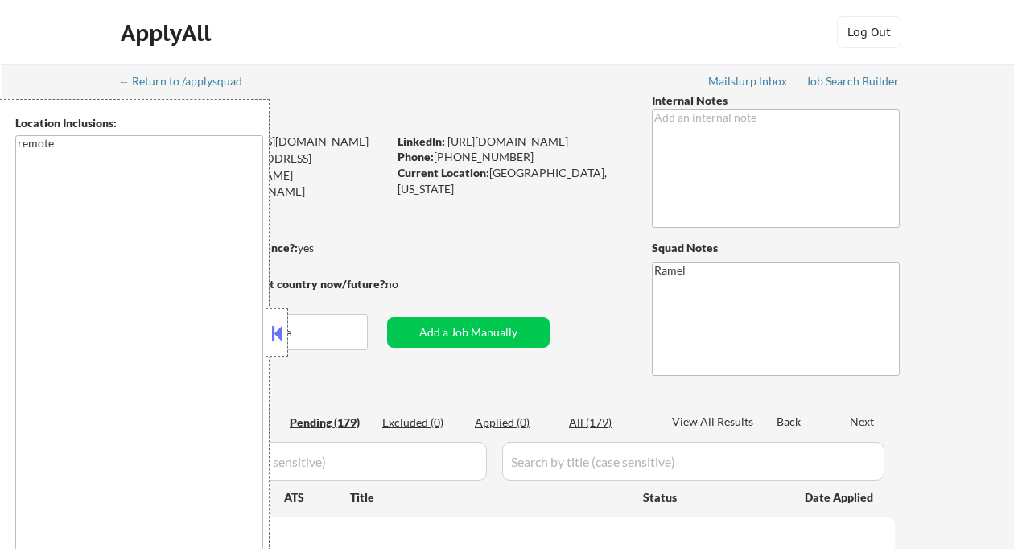
click at [276, 327] on button at bounding box center [277, 333] width 18 height 24
select select ""pending""
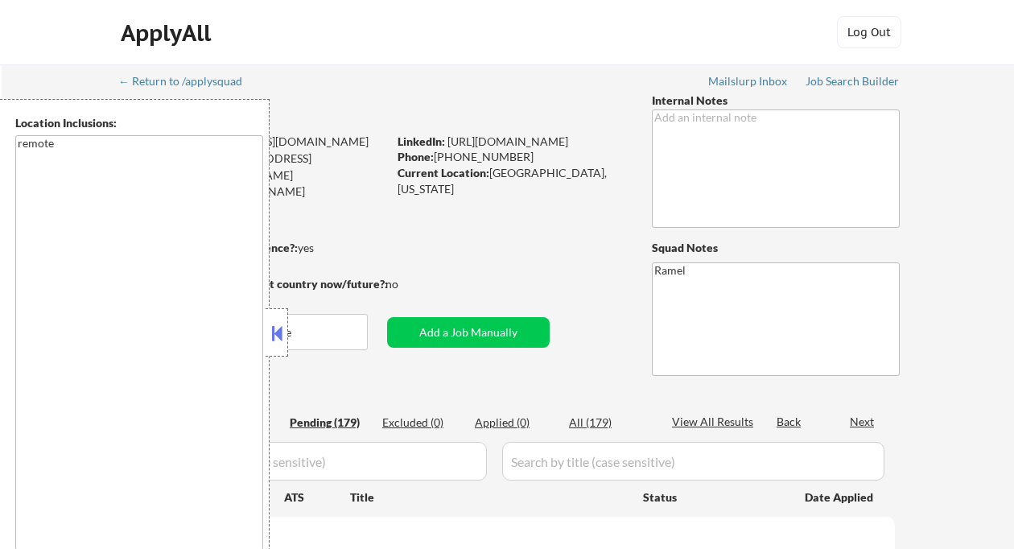
select select ""pending""
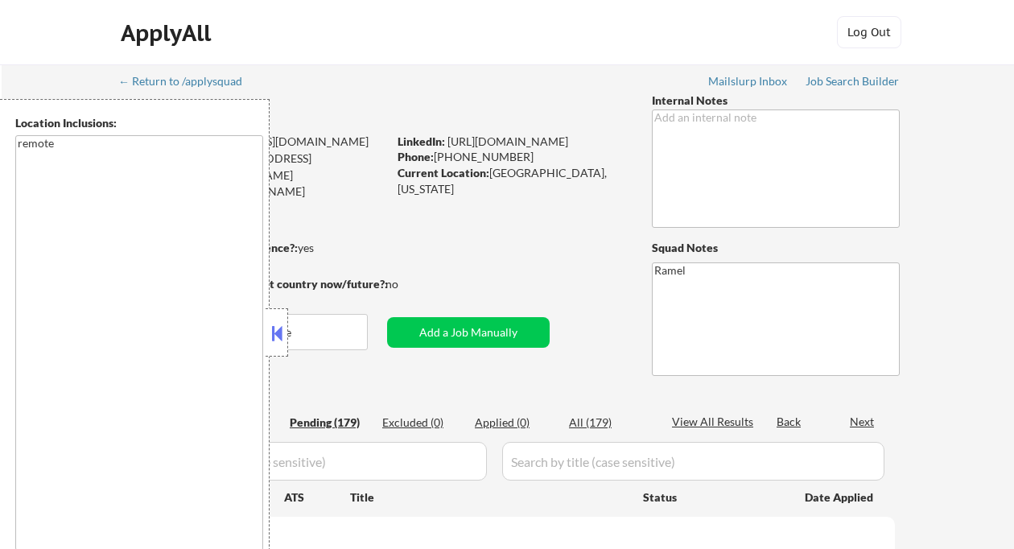
select select ""pending""
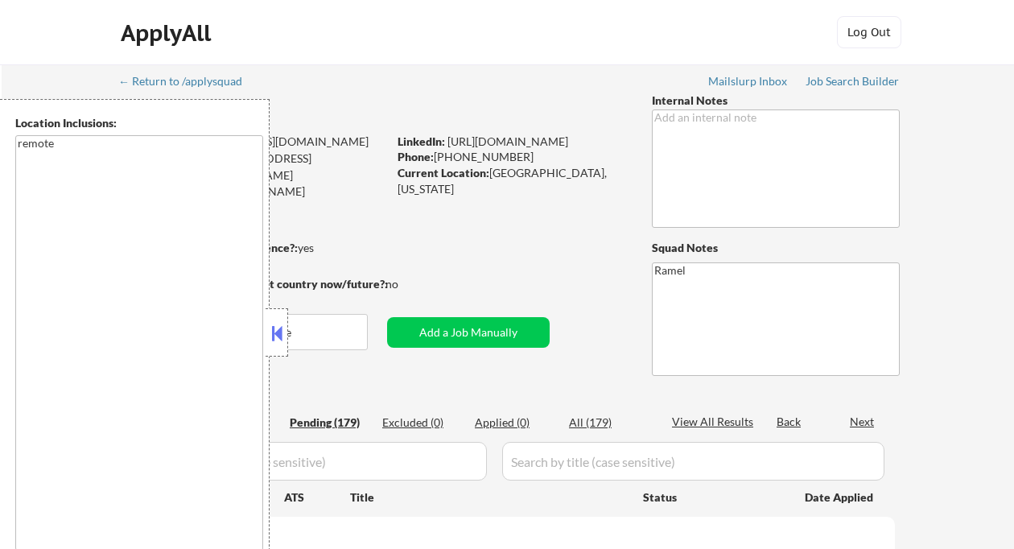
select select ""pending""
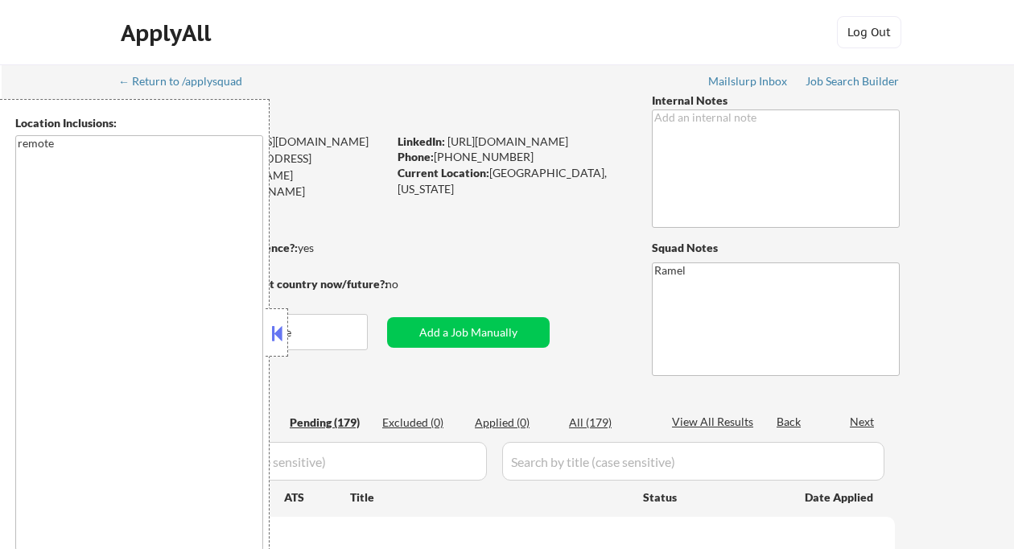
select select ""pending""
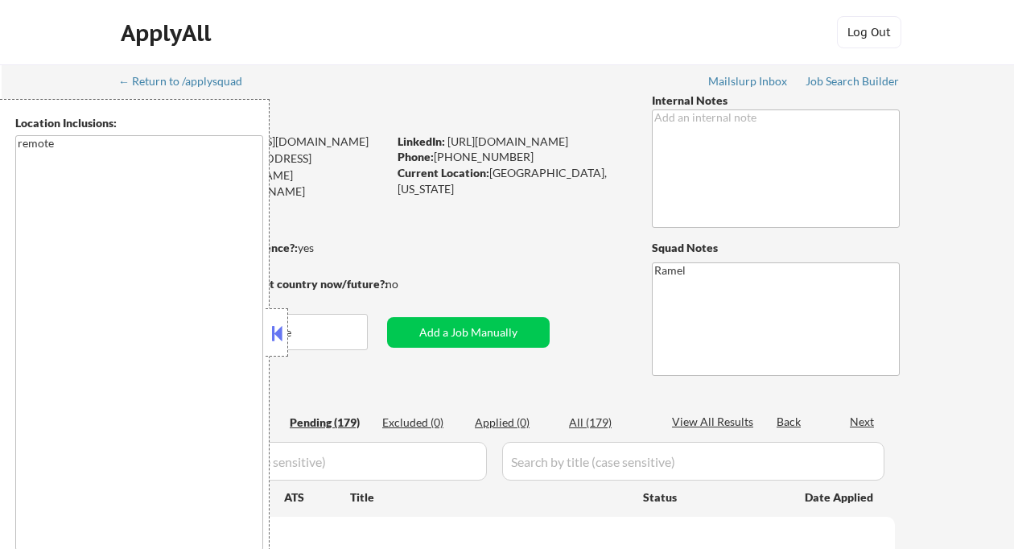
select select ""pending""
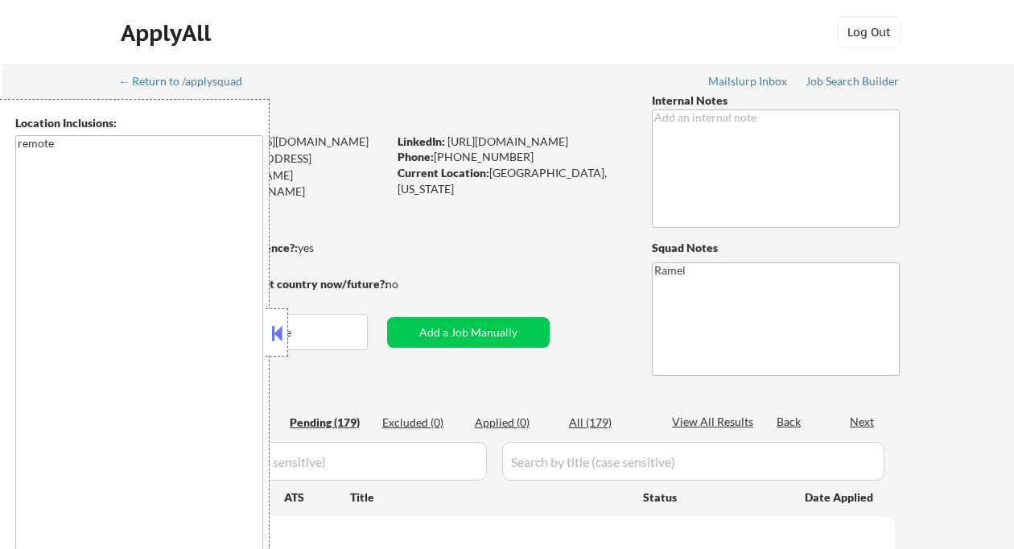
select select ""pending""
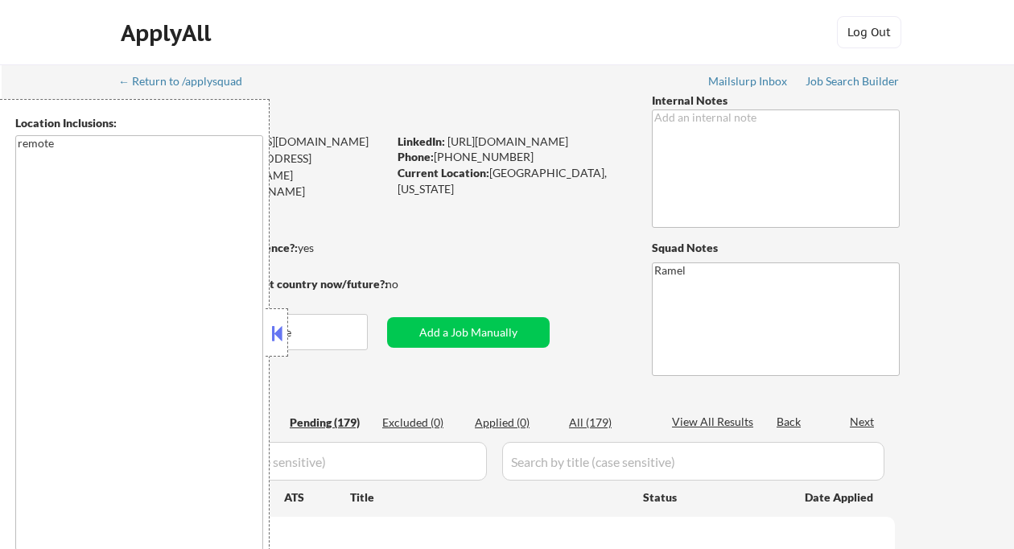
select select ""pending""
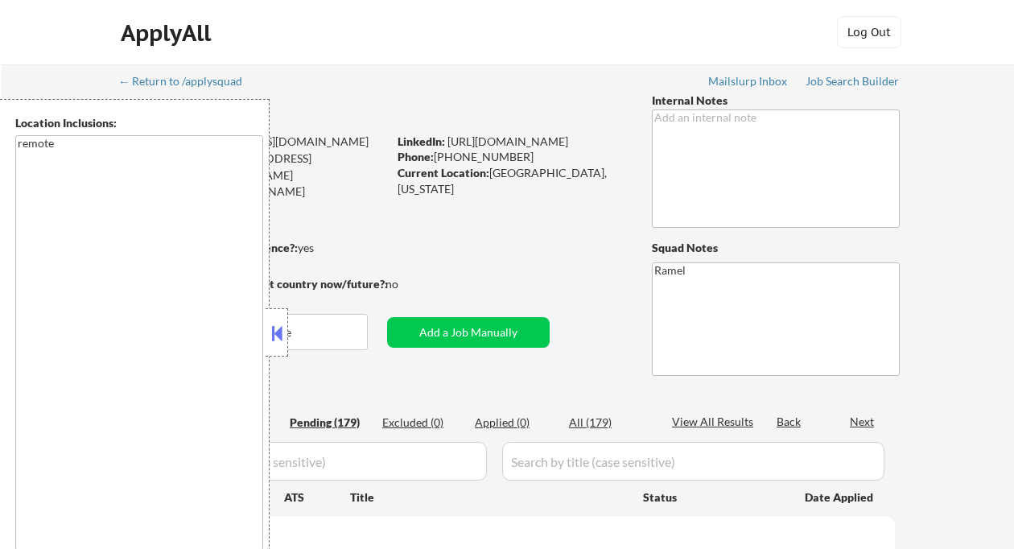
select select ""pending""
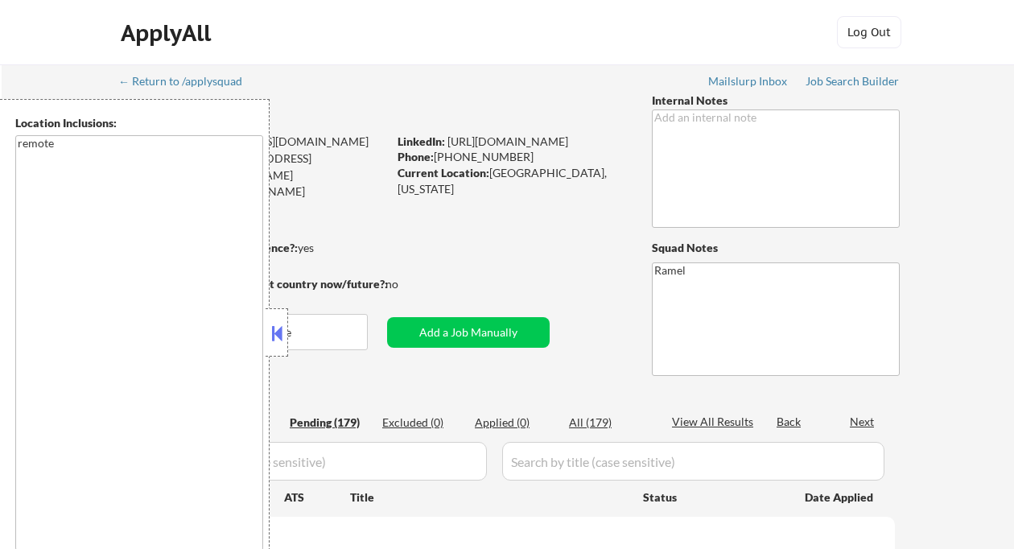
select select ""pending""
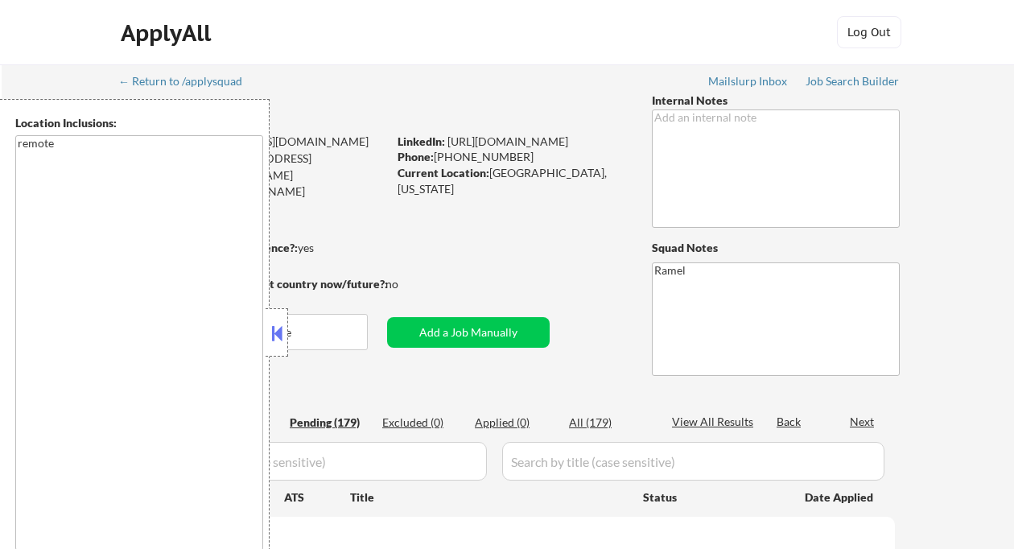
select select ""pending""
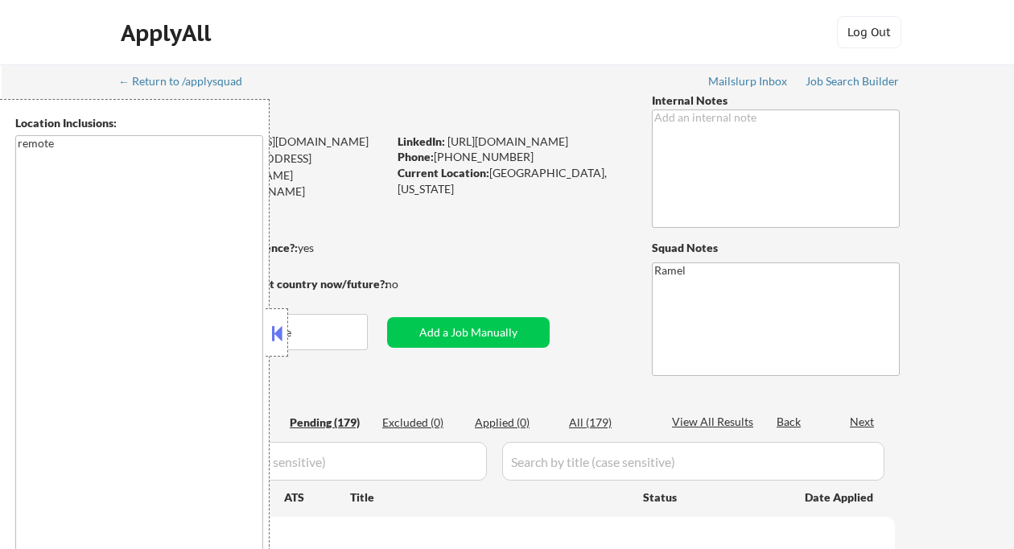
select select ""pending""
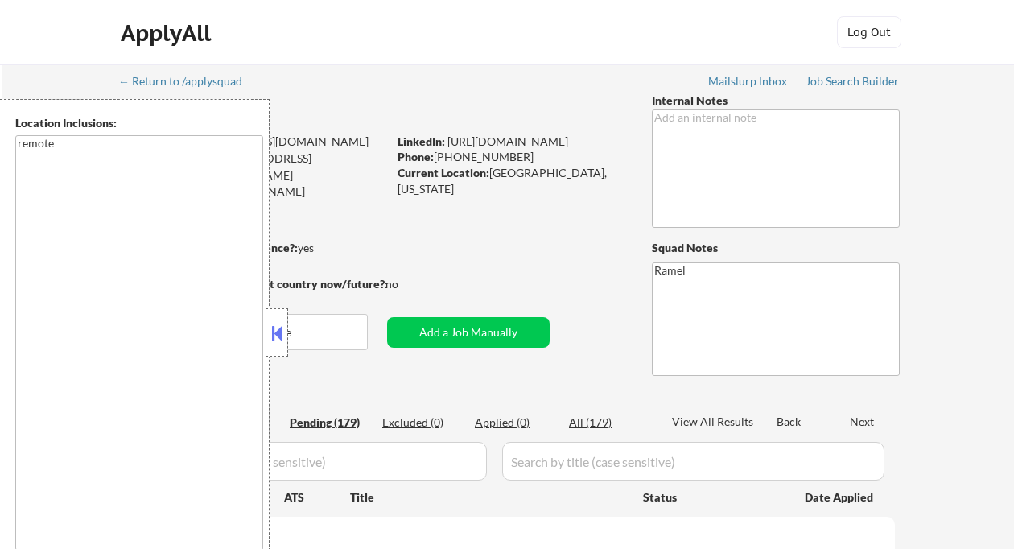
select select ""pending""
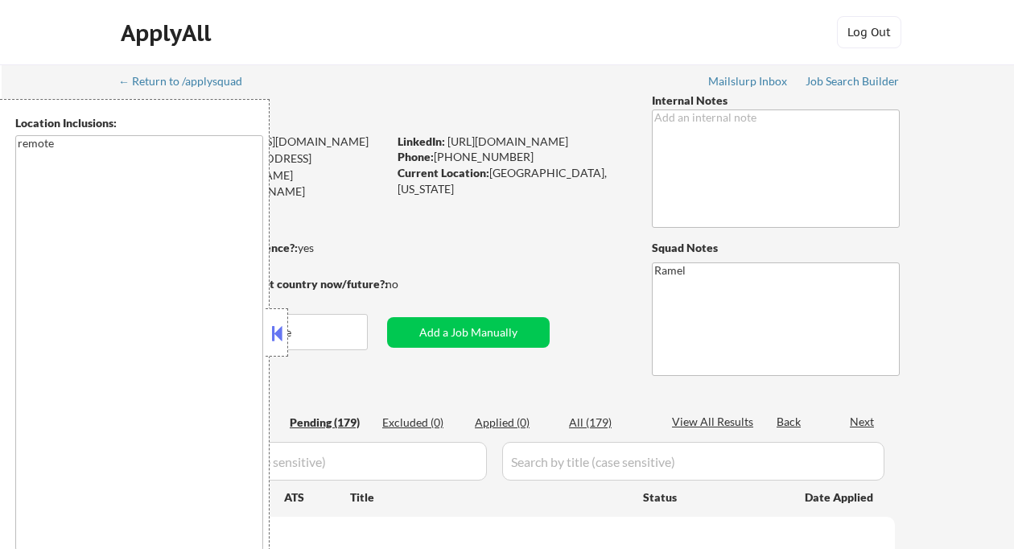
select select ""pending""
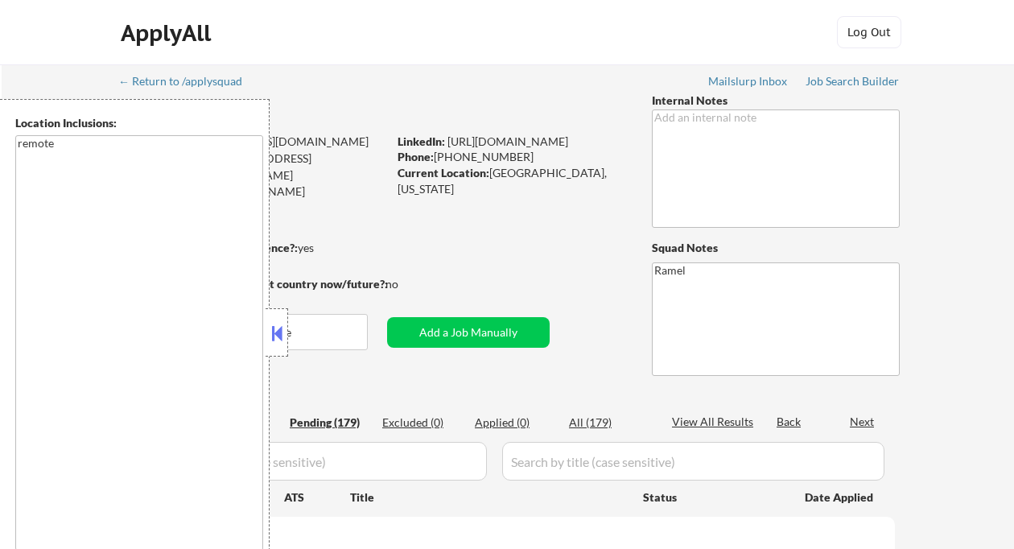
select select ""pending""
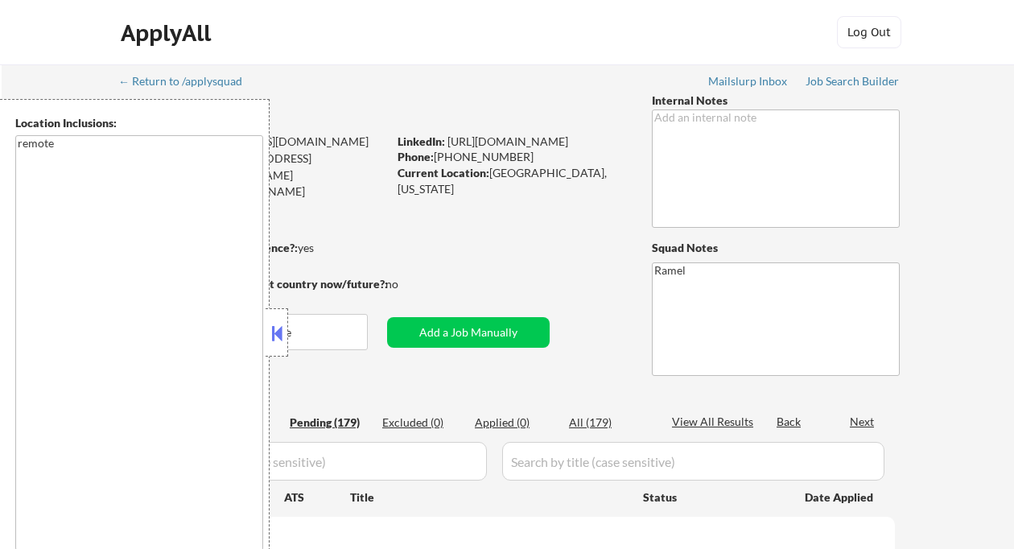
select select ""pending""
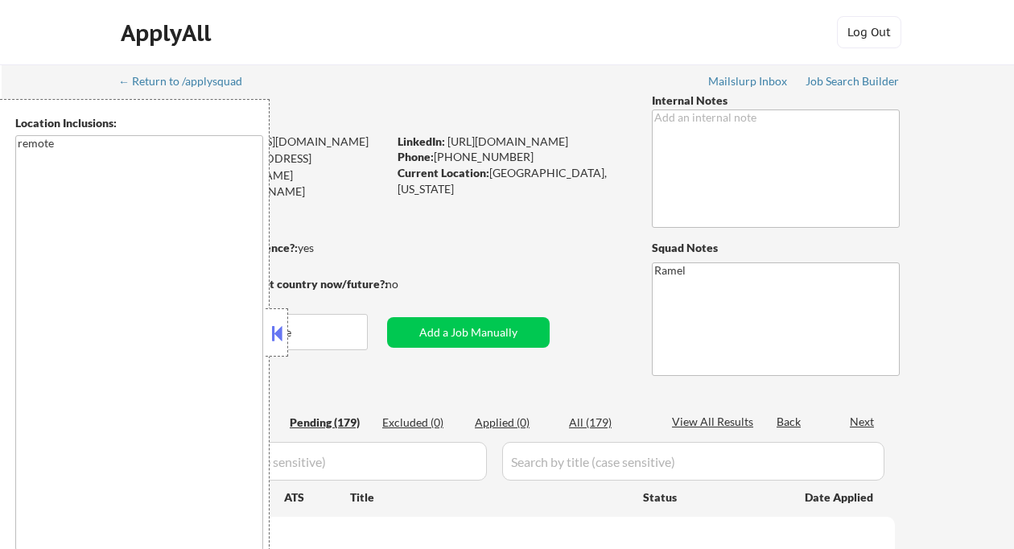
select select ""pending""
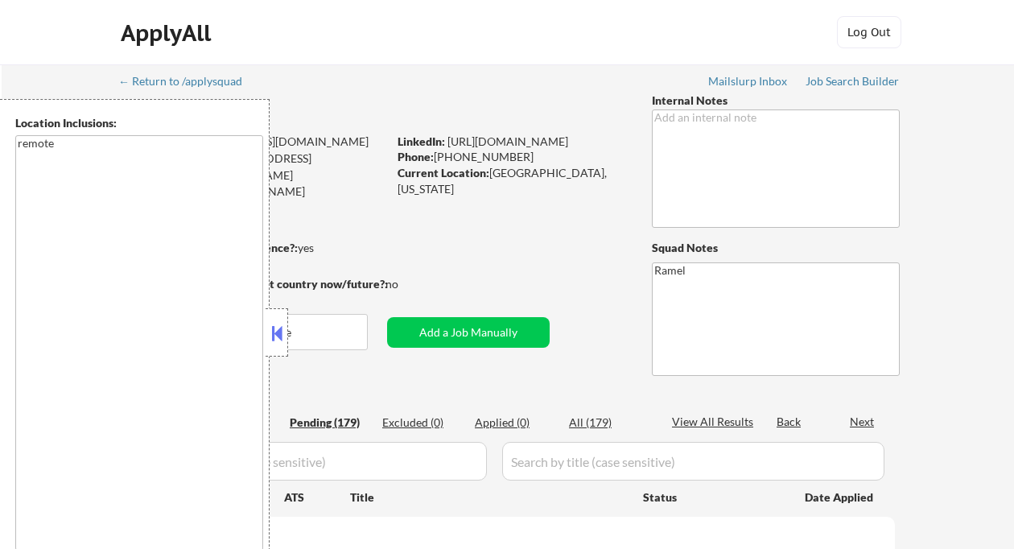
select select ""pending""
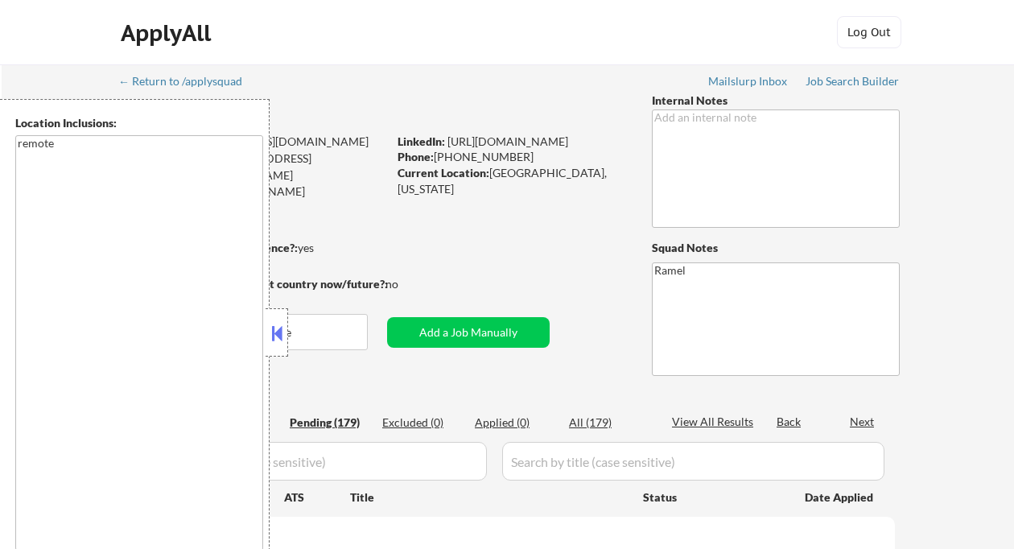
select select ""pending""
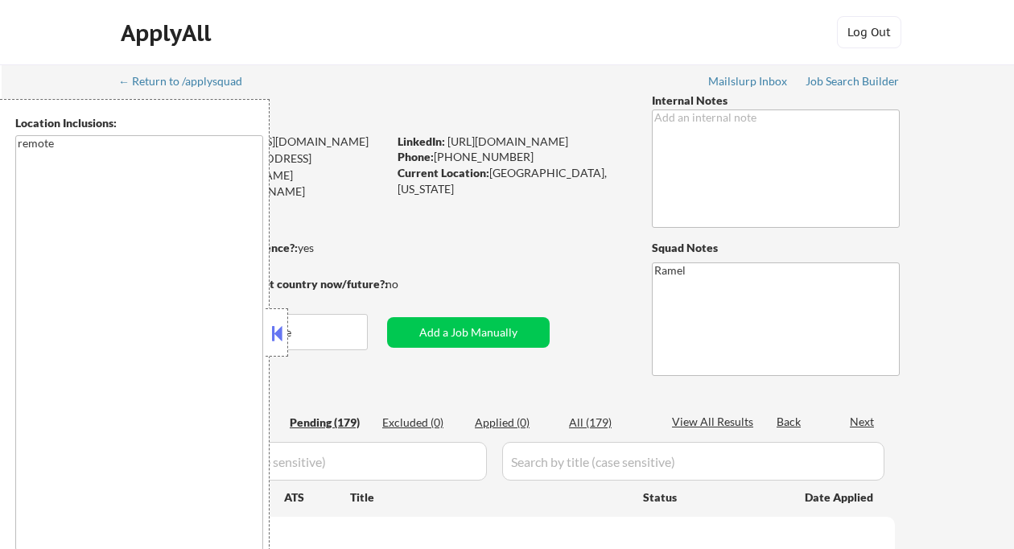
select select ""pending""
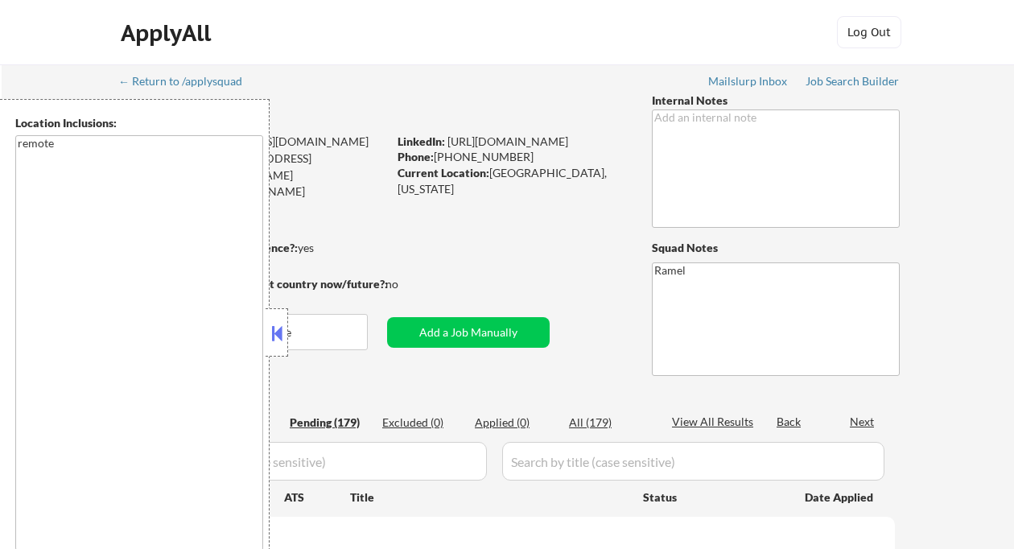
select select ""pending""
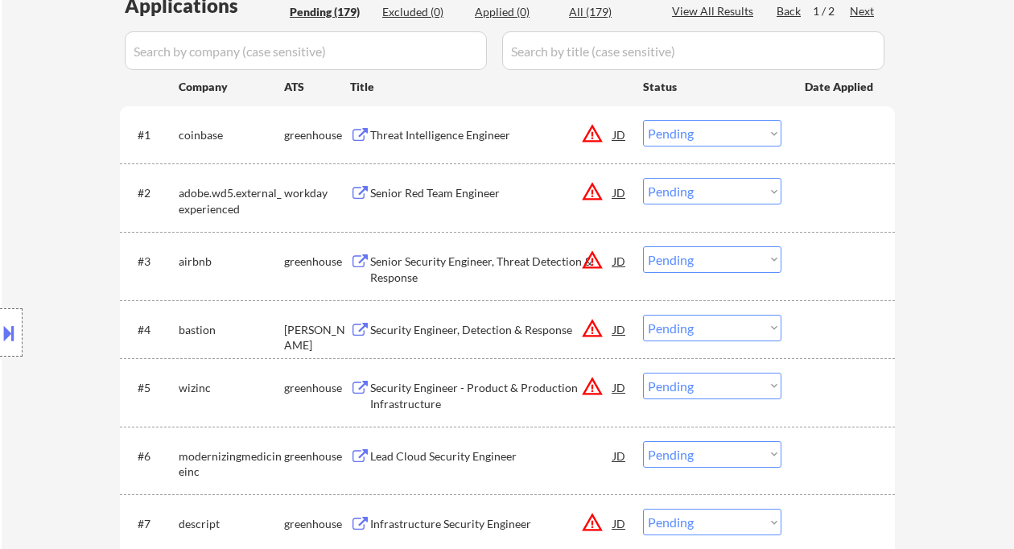
scroll to position [214, 0]
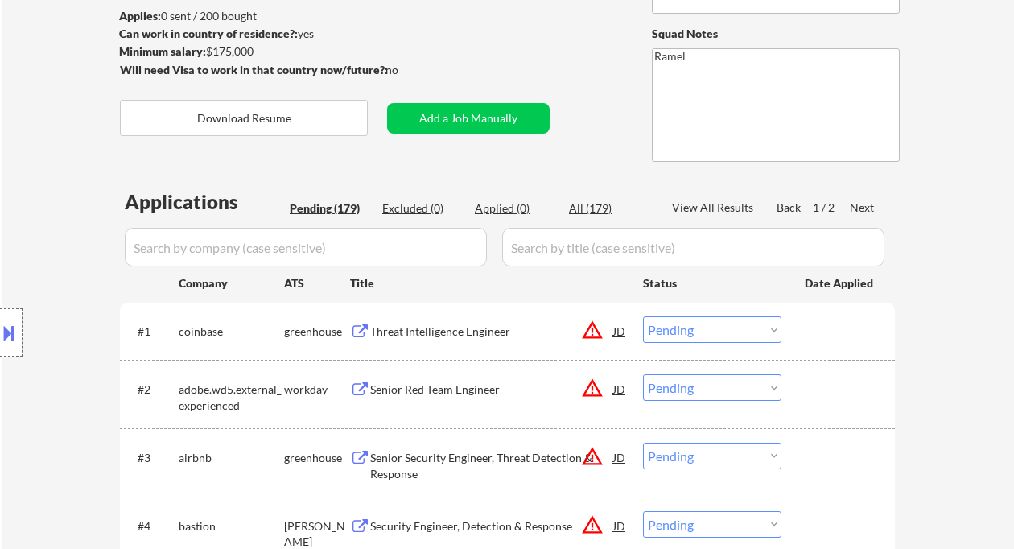
click at [10, 333] on button at bounding box center [9, 332] width 18 height 27
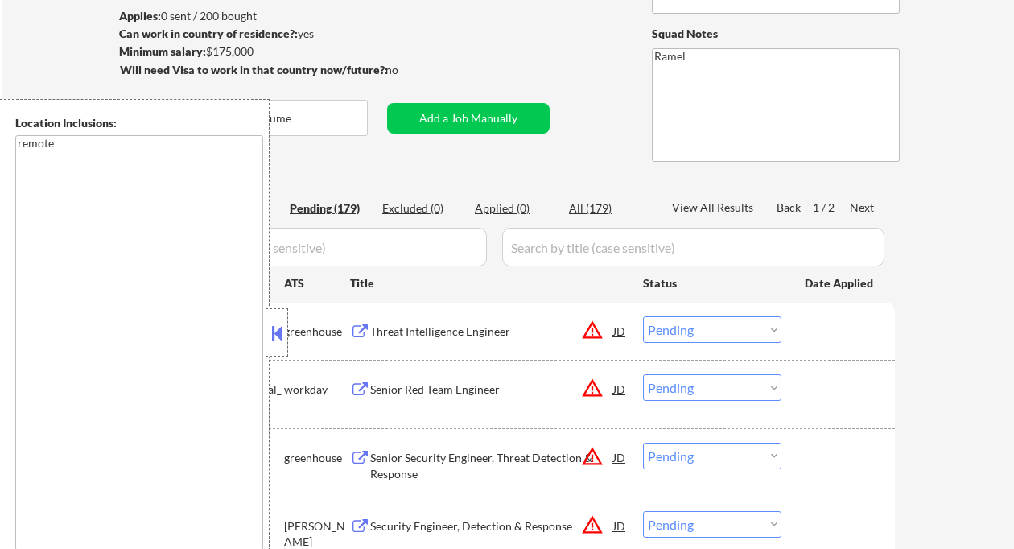
click at [274, 332] on button at bounding box center [277, 333] width 18 height 24
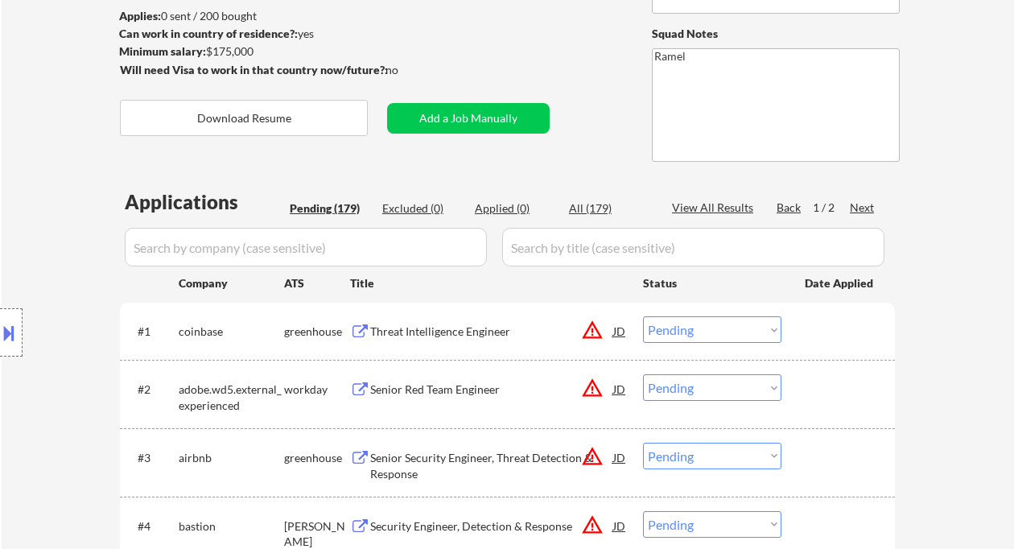
drag, startPoint x: 25, startPoint y: 122, endPoint x: 52, endPoint y: 103, distance: 33.5
click at [25, 122] on div "Location Inclusions: remote" at bounding box center [144, 332] width 288 height 467
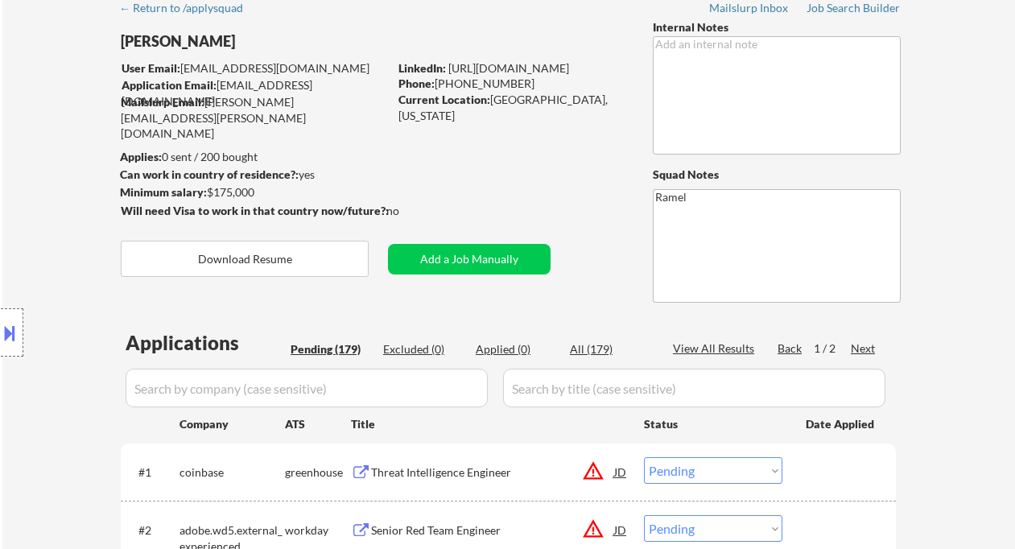
scroll to position [0, 0]
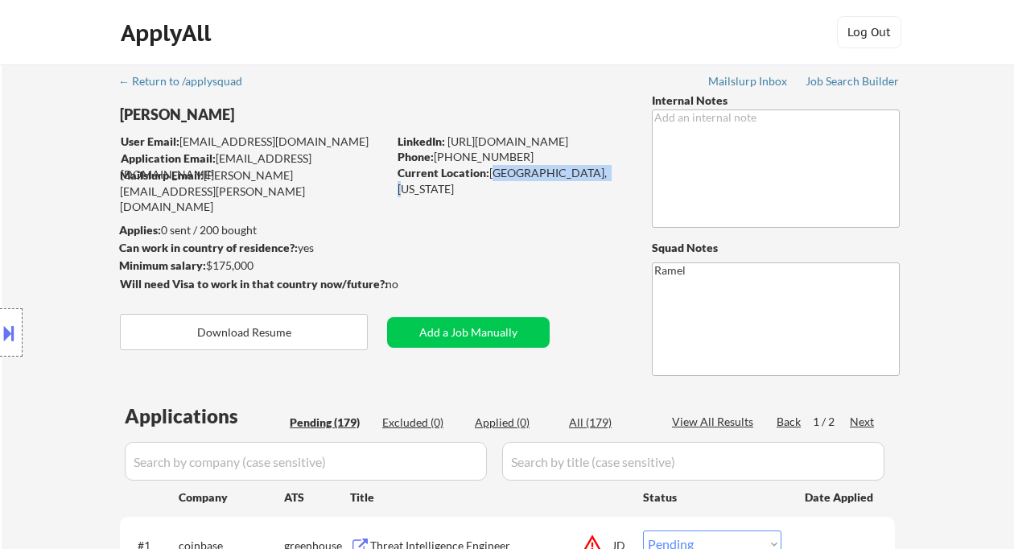
drag, startPoint x: 495, startPoint y: 174, endPoint x: 597, endPoint y: 176, distance: 102.2
click at [597, 176] on div "Current Location: [GEOGRAPHIC_DATA], [US_STATE]" at bounding box center [511, 180] width 228 height 31
copy div "[GEOGRAPHIC_DATA], [US_STATE]"
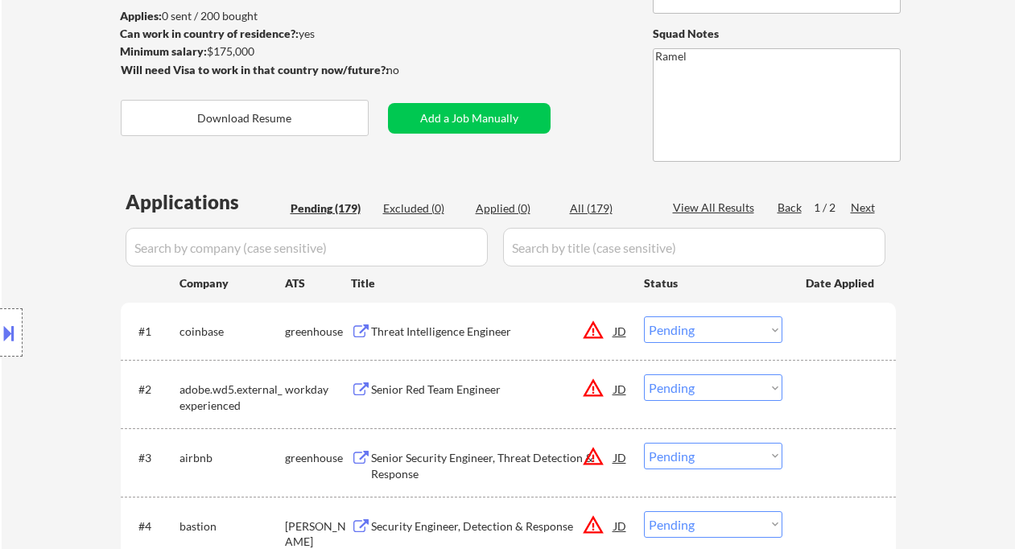
click at [414, 335] on div "Threat Intelligence Engineer" at bounding box center [492, 331] width 243 height 16
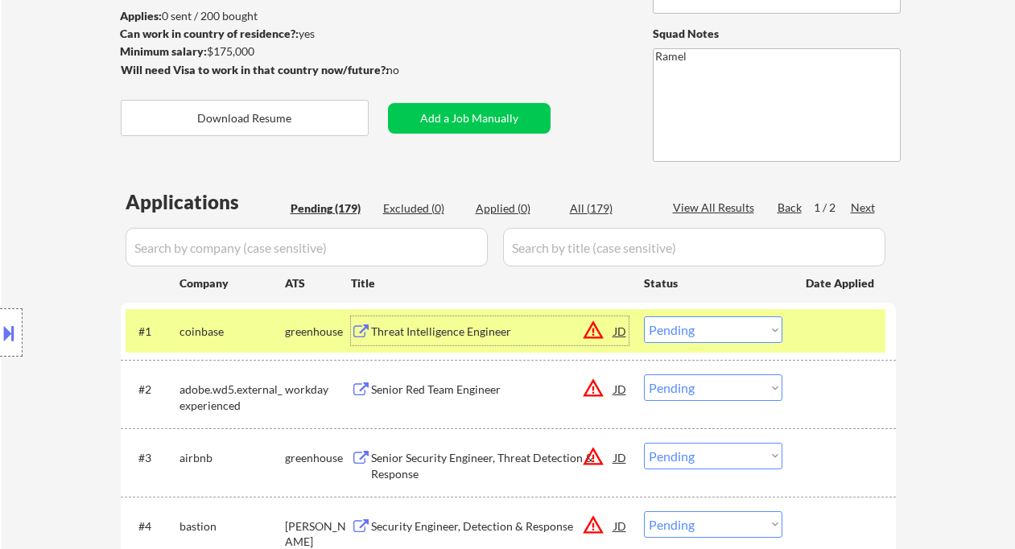
drag, startPoint x: 711, startPoint y: 328, endPoint x: 718, endPoint y: 341, distance: 14.4
click at [711, 328] on select "Choose an option... Pending Applied Excluded (Questions) Excluded (Expired) Exc…" at bounding box center [713, 329] width 138 height 27
click at [644, 316] on select "Choose an option... Pending Applied Excluded (Questions) Excluded (Expired) Exc…" at bounding box center [713, 329] width 138 height 27
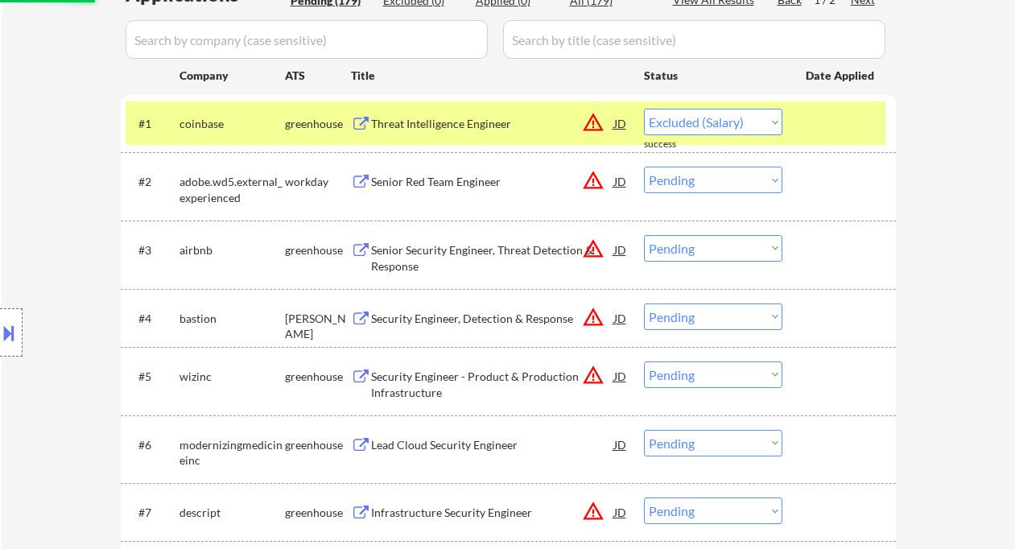
scroll to position [429, 0]
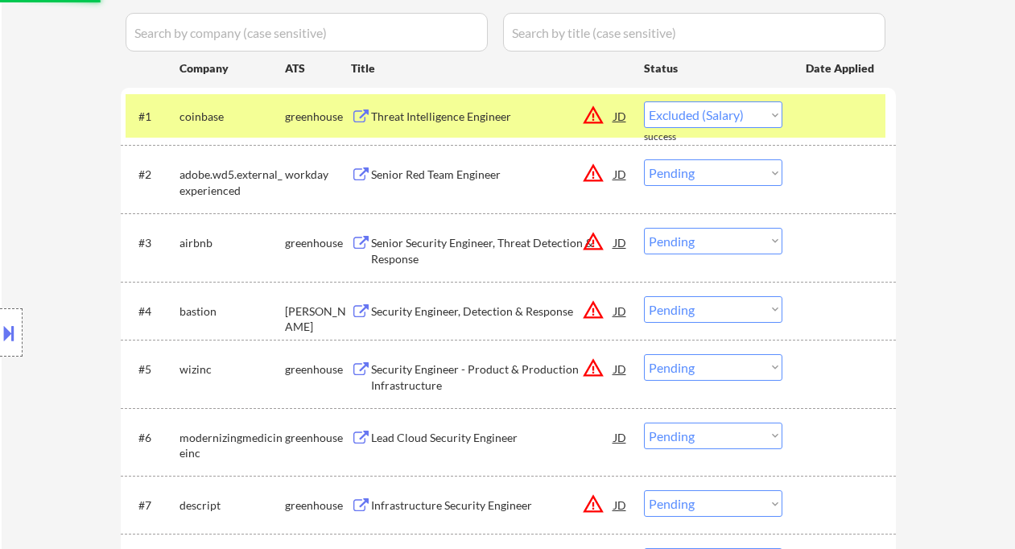
click at [479, 240] on div "Senior Security Engineer, Threat Detection & Response" at bounding box center [492, 250] width 243 height 31
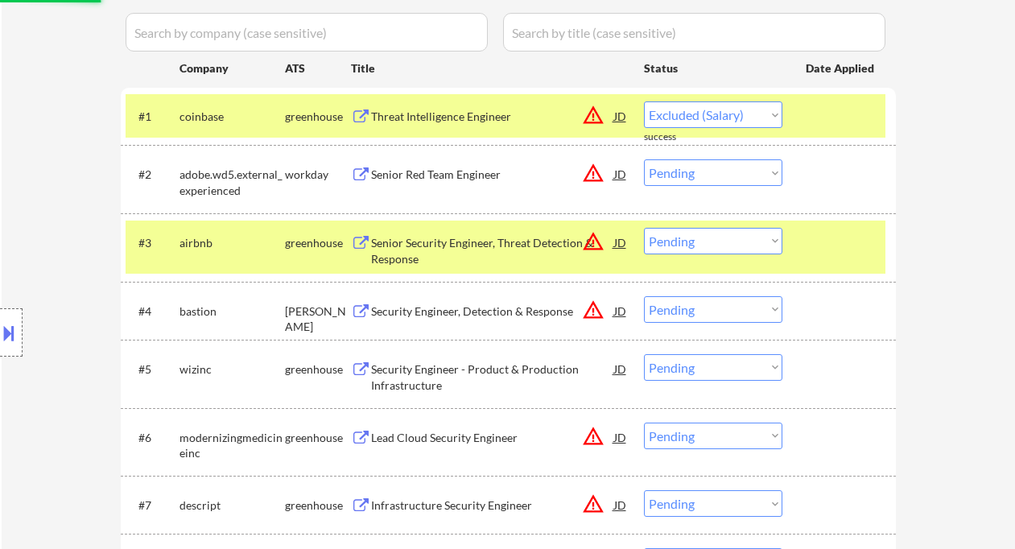
select select ""pending""
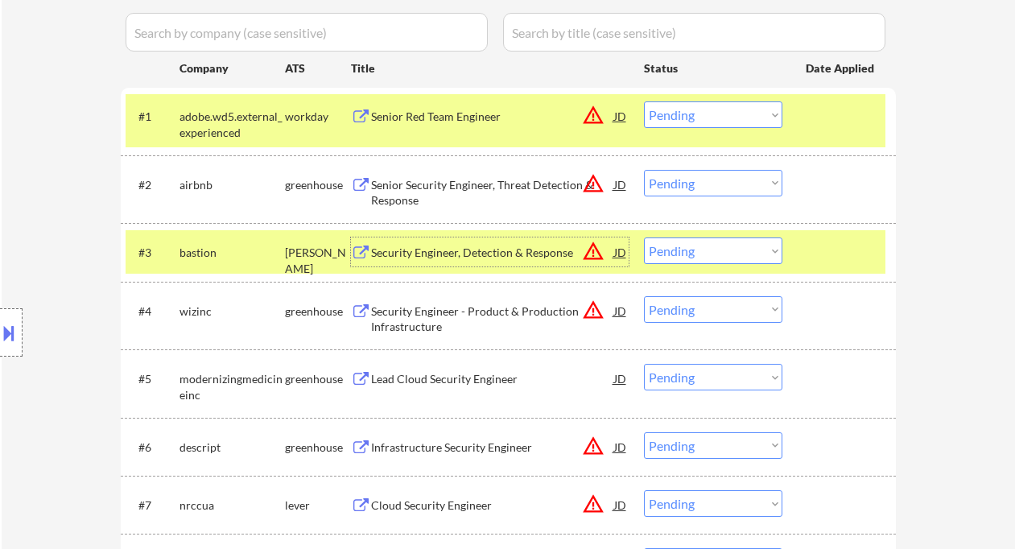
click at [731, 188] on select "Choose an option... Pending Applied Excluded (Questions) Excluded (Expired) Exc…" at bounding box center [713, 183] width 138 height 27
click at [644, 170] on select "Choose an option... Pending Applied Excluded (Questions) Excluded (Expired) Exc…" at bounding box center [713, 183] width 138 height 27
click at [473, 247] on div "Security Engineer, Detection & Response" at bounding box center [492, 253] width 243 height 16
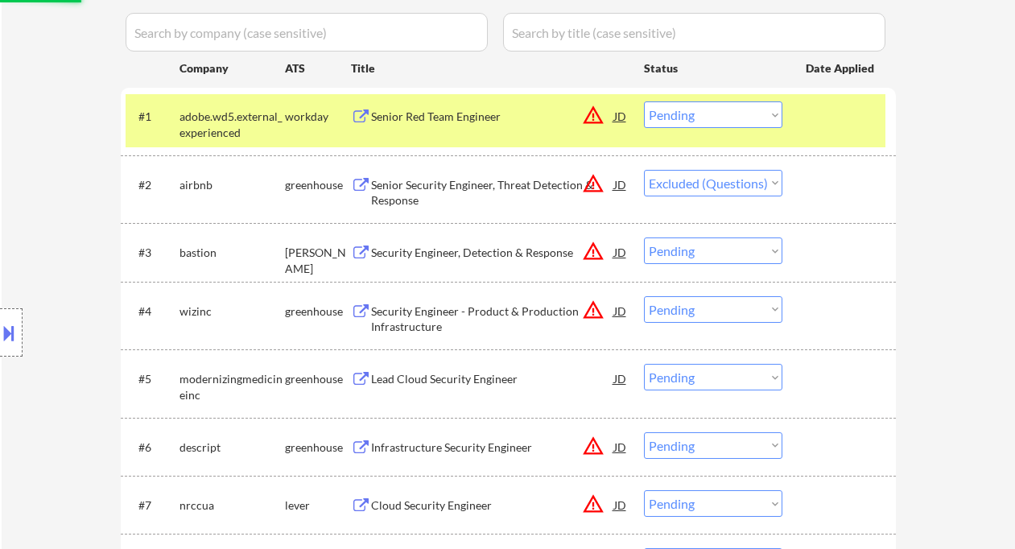
select select ""pending""
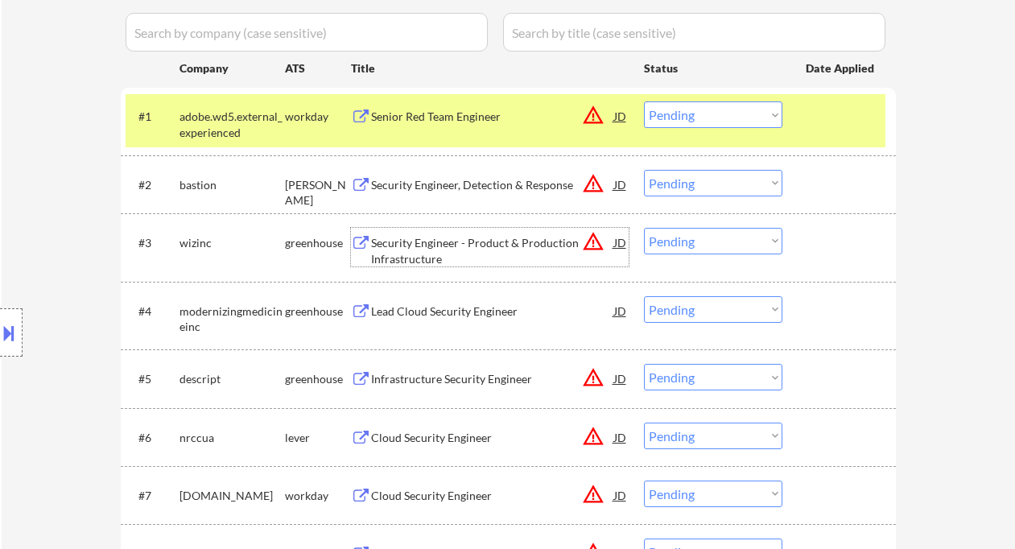
click at [463, 244] on div "Security Engineer - Product & Production Infrastructure" at bounding box center [492, 250] width 243 height 31
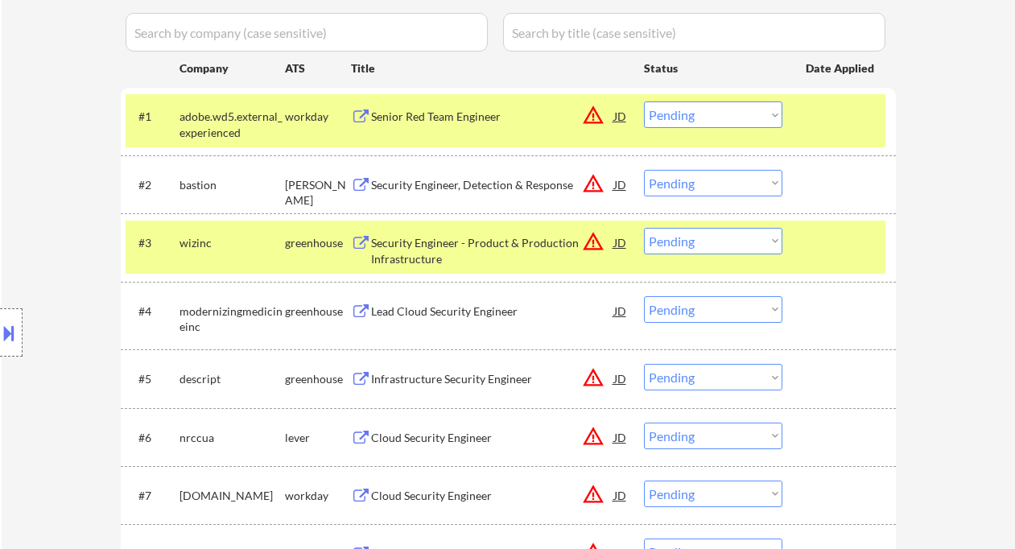
drag, startPoint x: 662, startPoint y: 237, endPoint x: 681, endPoint y: 253, distance: 25.1
click at [662, 237] on select "Choose an option... Pending Applied Excluded (Questions) Excluded (Expired) Exc…" at bounding box center [713, 241] width 138 height 27
click at [644, 228] on select "Choose an option... Pending Applied Excluded (Questions) Excluded (Expired) Exc…" at bounding box center [713, 241] width 138 height 27
click at [475, 311] on div "Lead Cloud Security Engineer" at bounding box center [492, 311] width 243 height 16
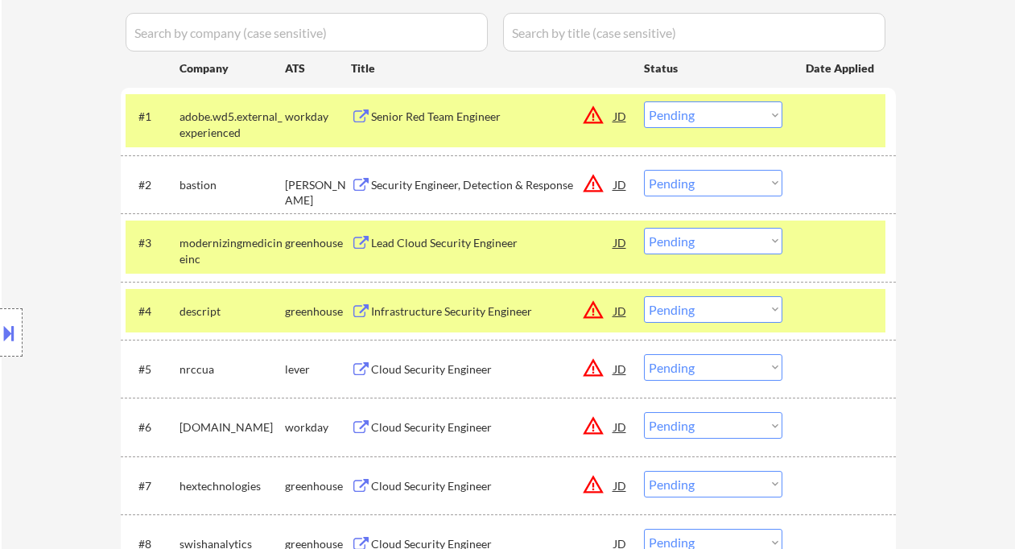
click at [706, 244] on select "Choose an option... Pending Applied Excluded (Questions) Excluded (Expired) Exc…" at bounding box center [713, 241] width 138 height 27
drag, startPoint x: 680, startPoint y: 232, endPoint x: 685, endPoint y: 244, distance: 13.0
click at [680, 232] on select "Choose an option... Pending Applied Excluded (Questions) Excluded (Expired) Exc…" at bounding box center [713, 241] width 138 height 27
click at [644, 228] on select "Choose an option... Pending Applied Excluded (Questions) Excluded (Expired) Exc…" at bounding box center [713, 241] width 138 height 27
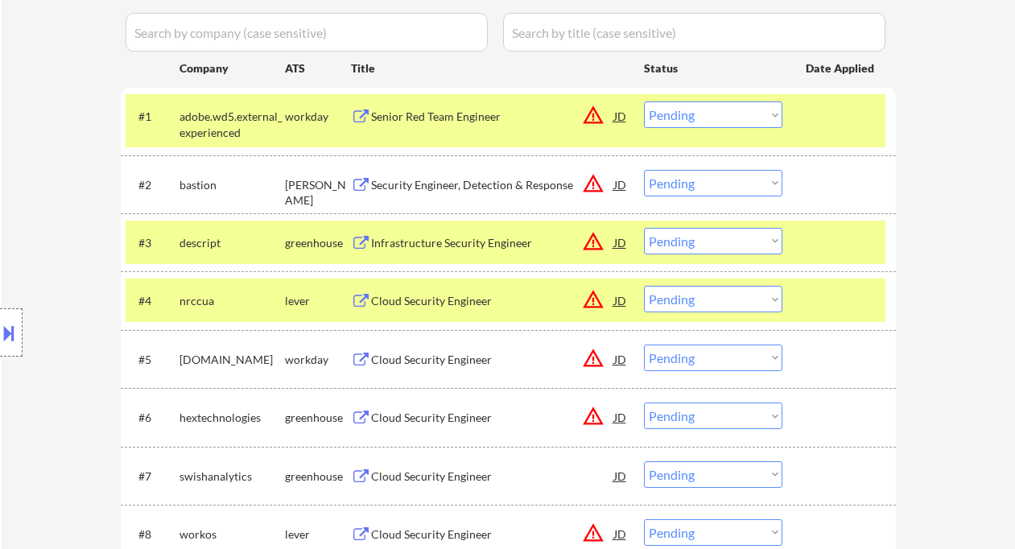
click at [443, 247] on div "Infrastructure Security Engineer" at bounding box center [492, 243] width 243 height 16
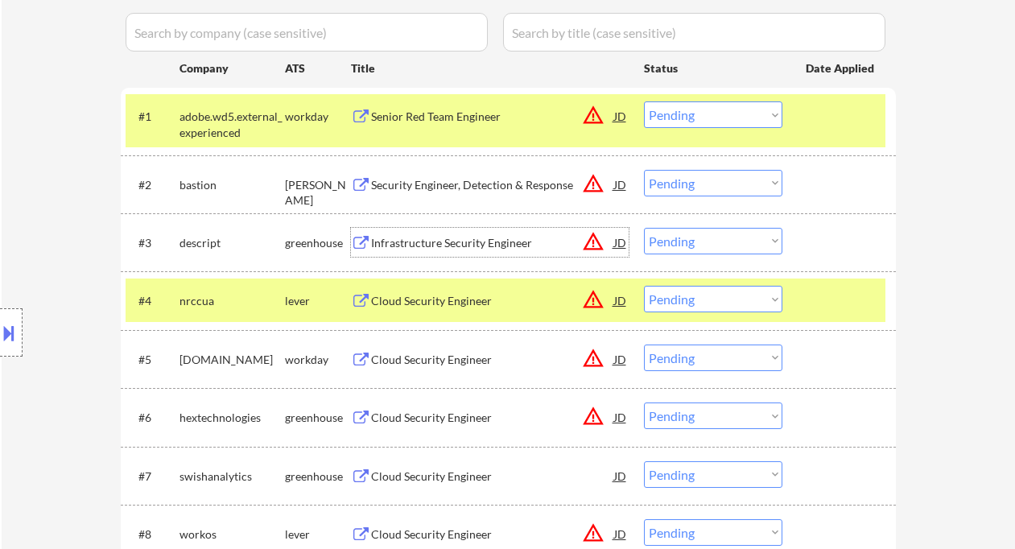
click at [718, 234] on select "Choose an option... Pending Applied Excluded (Questions) Excluded (Expired) Exc…" at bounding box center [713, 241] width 138 height 27
click at [644, 228] on select "Choose an option... Pending Applied Excluded (Questions) Excluded (Expired) Exc…" at bounding box center [713, 241] width 138 height 27
click at [494, 300] on div "Cloud Security Engineer" at bounding box center [492, 301] width 243 height 16
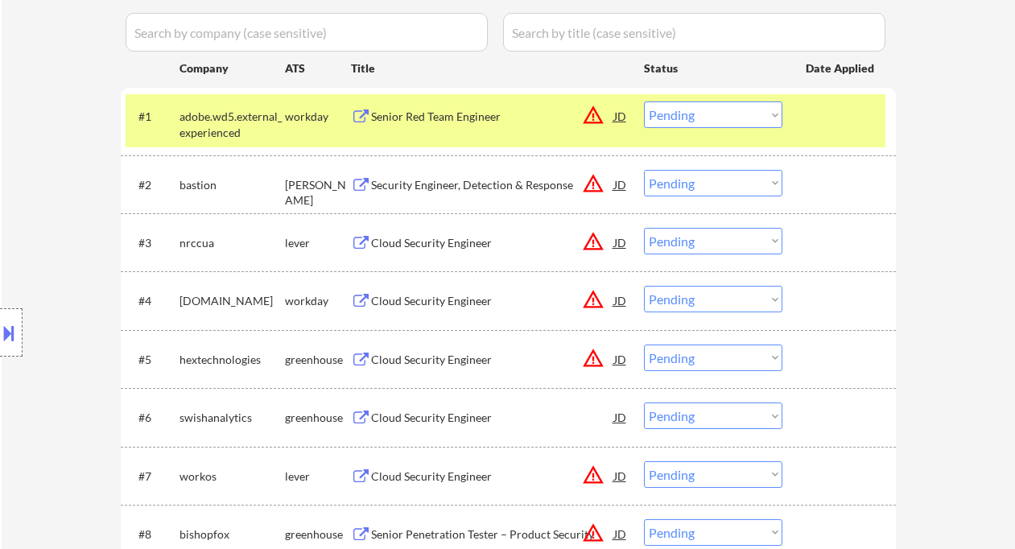
click at [722, 239] on select "Choose an option... Pending Applied Excluded (Questions) Excluded (Expired) Exc…" at bounding box center [713, 241] width 138 height 27
click at [644, 228] on select "Choose an option... Pending Applied Excluded (Questions) Excluded (Expired) Exc…" at bounding box center [713, 241] width 138 height 27
click at [454, 363] on div "Cloud Security Engineer" at bounding box center [492, 360] width 243 height 16
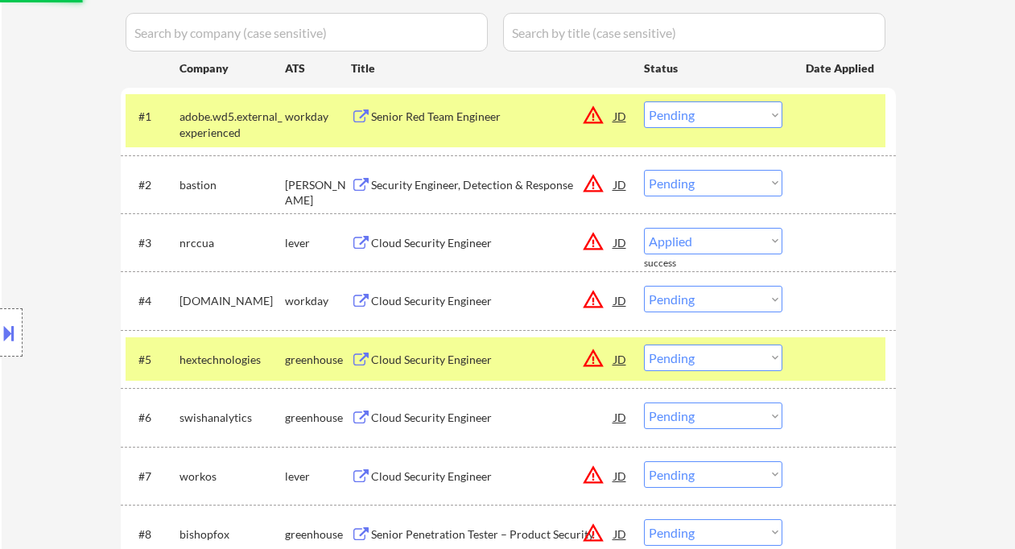
select select ""pending""
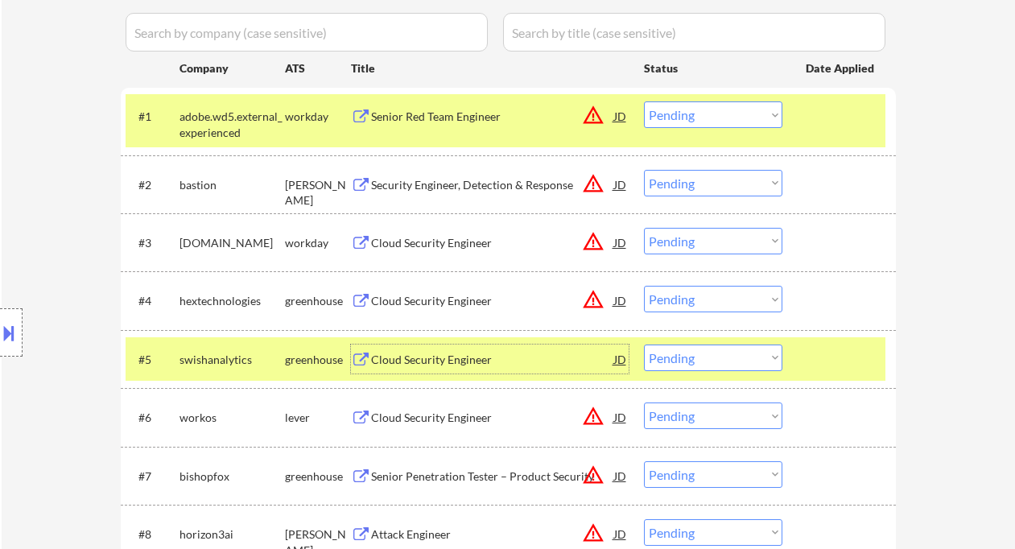
click at [687, 298] on select "Choose an option... Pending Applied Excluded (Questions) Excluded (Expired) Exc…" at bounding box center [713, 299] width 138 height 27
drag, startPoint x: 677, startPoint y: 298, endPoint x: 706, endPoint y: 311, distance: 31.7
click at [677, 298] on select "Choose an option... Pending Applied Excluded (Questions) Excluded (Expired) Exc…" at bounding box center [713, 299] width 138 height 27
click at [644, 286] on select "Choose an option... Pending Applied Excluded (Questions) Excluded (Expired) Exc…" at bounding box center [713, 299] width 138 height 27
click at [455, 362] on div "Cloud Security Engineer" at bounding box center [492, 360] width 243 height 16
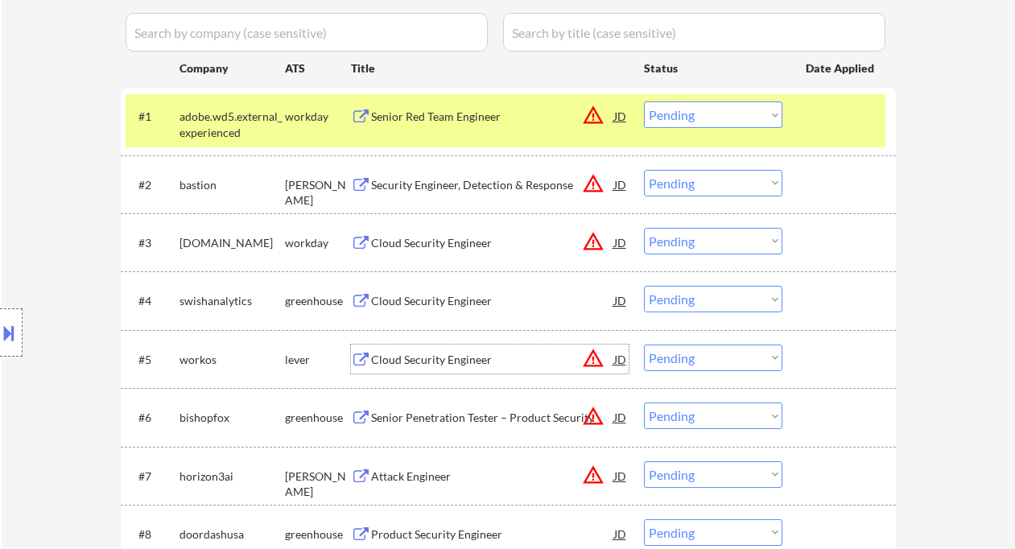
drag, startPoint x: 677, startPoint y: 294, endPoint x: 680, endPoint y: 311, distance: 17.1
click at [677, 294] on select "Choose an option... Pending Applied Excluded (Questions) Excluded (Expired) Exc…" at bounding box center [713, 299] width 138 height 27
click at [644, 286] on select "Choose an option... Pending Applied Excluded (Questions) Excluded (Expired) Exc…" at bounding box center [713, 299] width 138 height 27
click at [426, 367] on div "Cloud Security Engineer" at bounding box center [492, 358] width 243 height 29
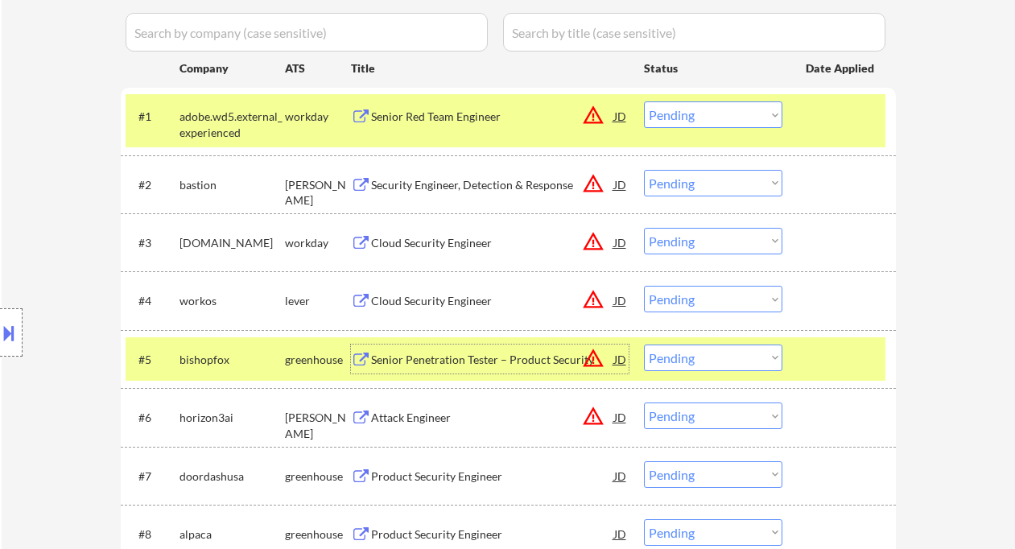
click at [698, 295] on select "Choose an option... Pending Applied Excluded (Questions) Excluded (Expired) Exc…" at bounding box center [713, 299] width 138 height 27
click at [644, 286] on select "Choose an option... Pending Applied Excluded (Questions) Excluded (Expired) Exc…" at bounding box center [713, 299] width 138 height 27
click at [493, 363] on div "Senior Penetration Tester – Product Security" at bounding box center [492, 360] width 243 height 16
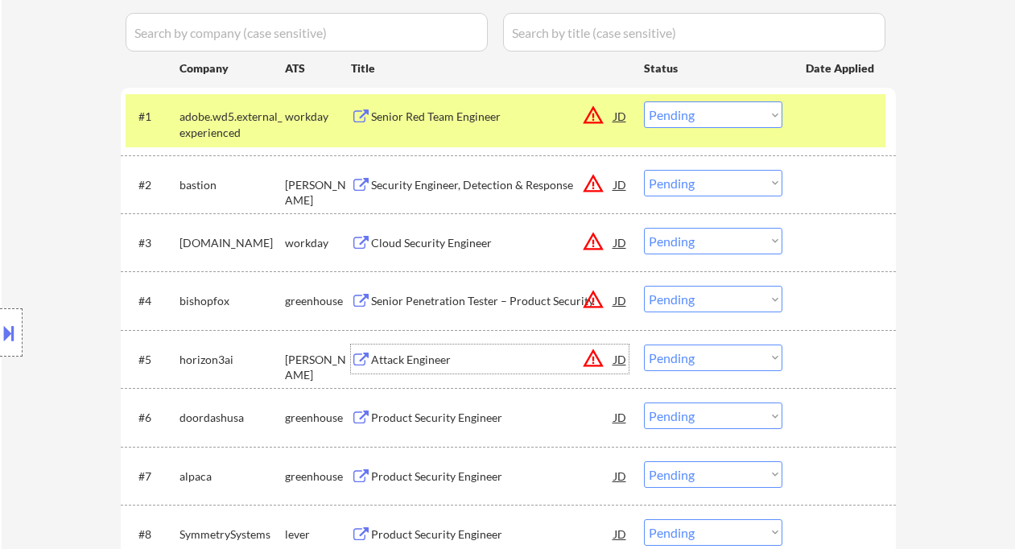
click at [728, 303] on select "Choose an option... Pending Applied Excluded (Questions) Excluded (Expired) Exc…" at bounding box center [713, 299] width 138 height 27
click at [644, 286] on select "Choose an option... Pending Applied Excluded (Questions) Excluded (Expired) Exc…" at bounding box center [713, 299] width 138 height 27
click at [449, 369] on div "Attack Engineer" at bounding box center [492, 358] width 243 height 29
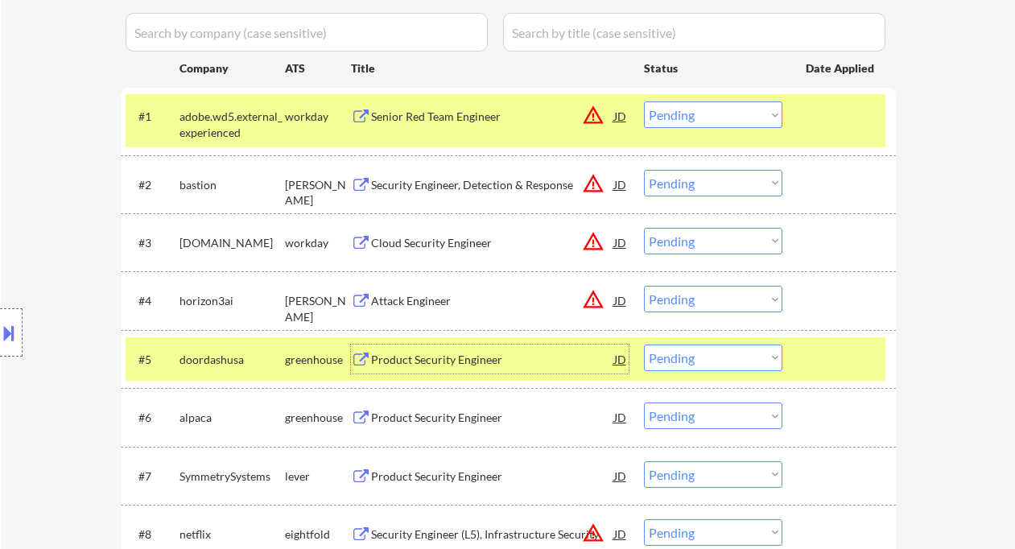
click at [657, 297] on select "Choose an option... Pending Applied Excluded (Questions) Excluded (Expired) Exc…" at bounding box center [713, 299] width 138 height 27
click at [644, 286] on select "Choose an option... Pending Applied Excluded (Questions) Excluded (Expired) Exc…" at bounding box center [713, 299] width 138 height 27
click at [467, 366] on div "Product Security Engineer" at bounding box center [492, 360] width 243 height 16
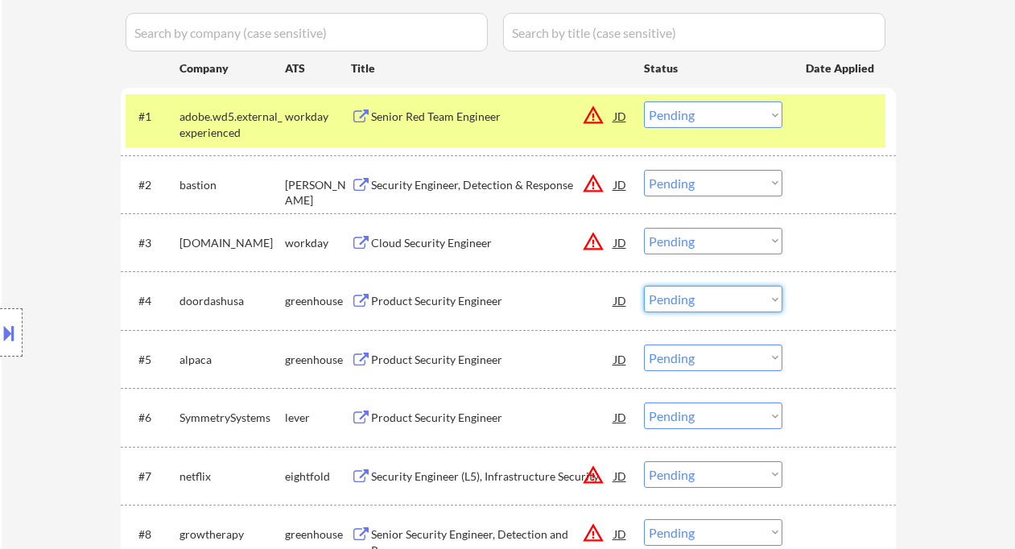
click at [698, 291] on select "Choose an option... Pending Applied Excluded (Questions) Excluded (Expired) Exc…" at bounding box center [713, 299] width 138 height 27
click at [644, 286] on select "Choose an option... Pending Applied Excluded (Questions) Excluded (Expired) Exc…" at bounding box center [713, 299] width 138 height 27
click at [508, 362] on div "Product Security Engineer" at bounding box center [492, 360] width 243 height 16
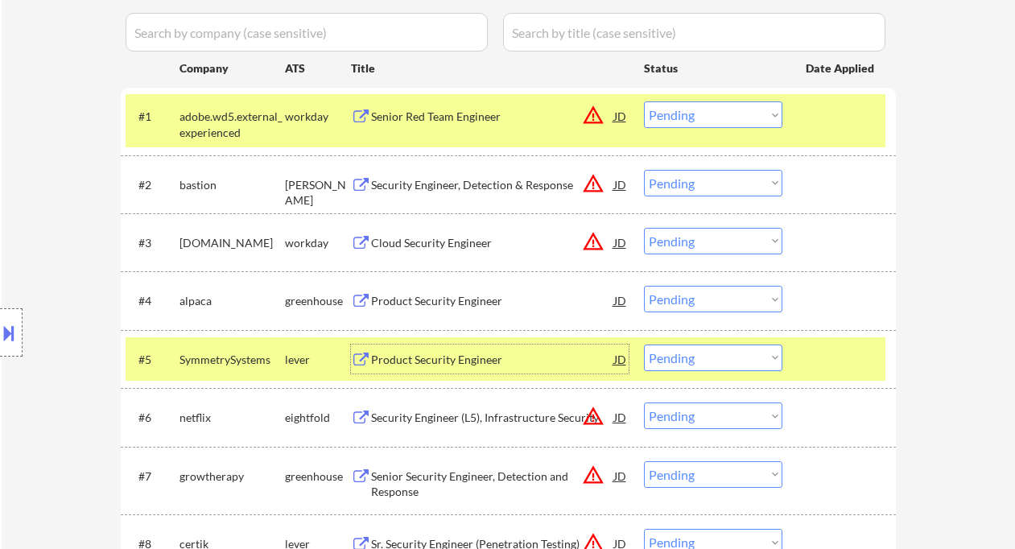
drag, startPoint x: 684, startPoint y: 297, endPoint x: 695, endPoint y: 311, distance: 18.3
click at [684, 297] on select "Choose an option... Pending Applied Excluded (Questions) Excluded (Expired) Exc…" at bounding box center [713, 299] width 138 height 27
click at [644, 286] on select "Choose an option... Pending Applied Excluded (Questions) Excluded (Expired) Exc…" at bounding box center [713, 299] width 138 height 27
click at [475, 362] on div "Product Security Engineer" at bounding box center [492, 360] width 243 height 16
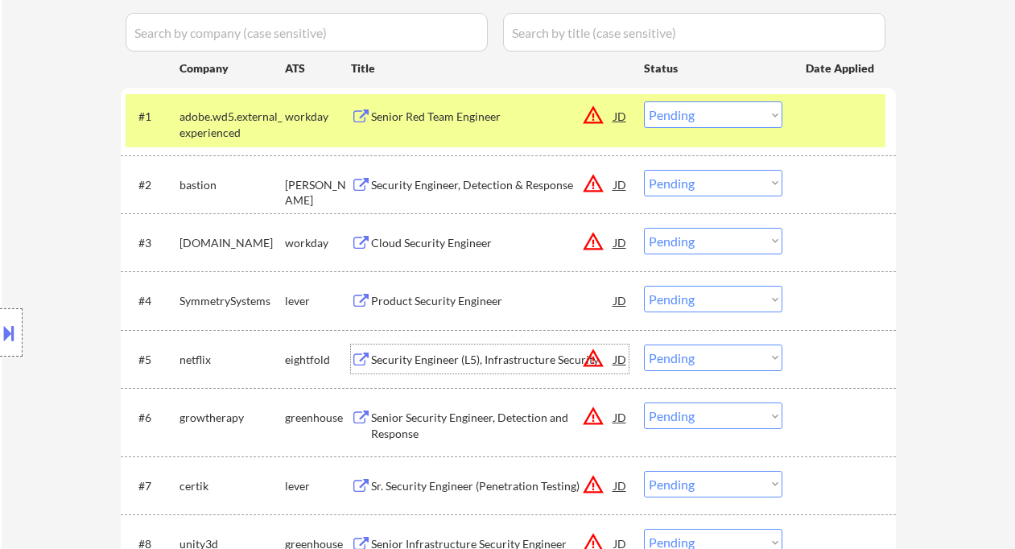
click at [693, 308] on select "Choose an option... Pending Applied Excluded (Questions) Excluded (Expired) Exc…" at bounding box center [713, 299] width 138 height 27
click at [644, 286] on select "Choose an option... Pending Applied Excluded (Questions) Excluded (Expired) Exc…" at bounding box center [713, 299] width 138 height 27
click at [490, 364] on div "Security Engineer (L5), Infrastructure Security" at bounding box center [492, 360] width 243 height 16
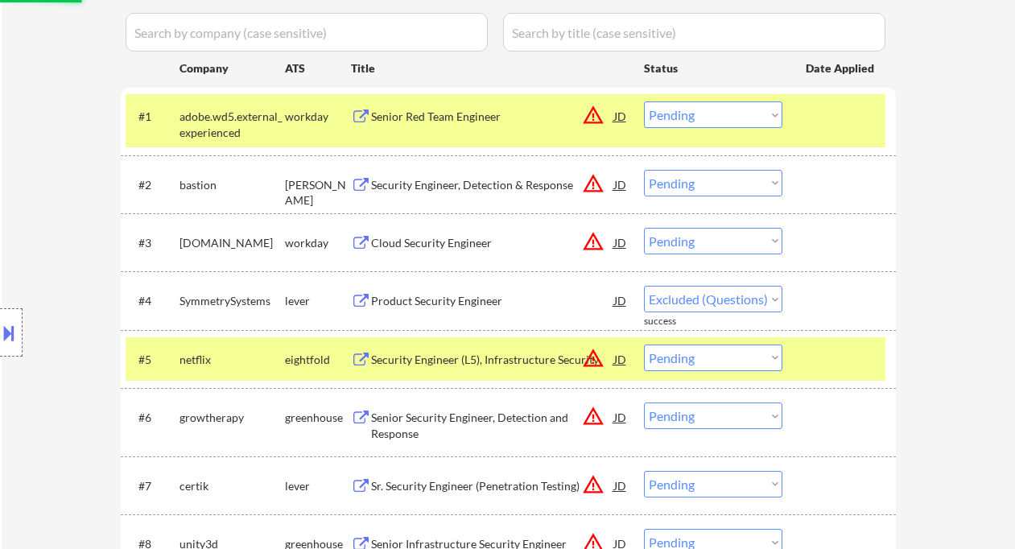
select select ""pending""
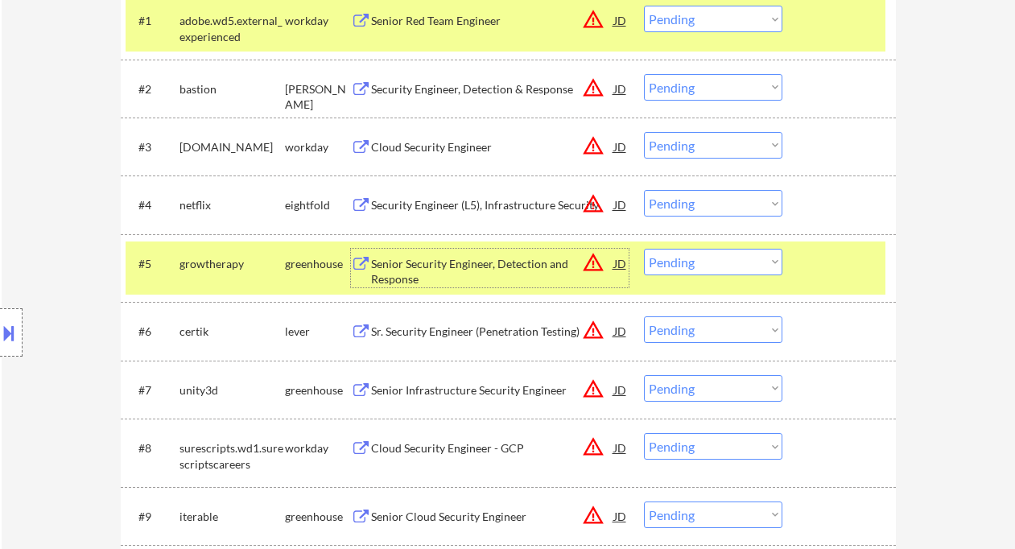
scroll to position [536, 0]
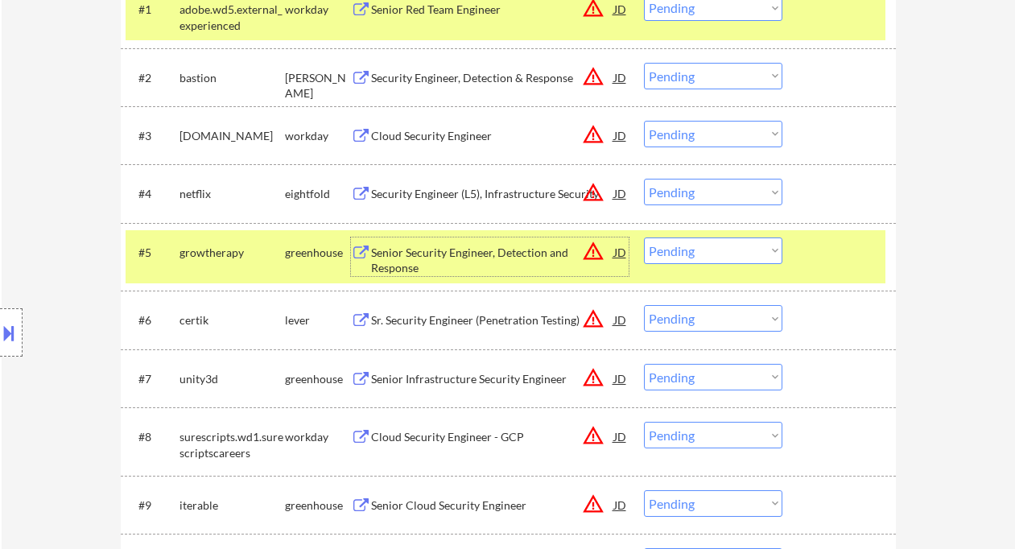
click at [488, 257] on div "Senior Security Engineer, Detection and Response" at bounding box center [492, 260] width 243 height 31
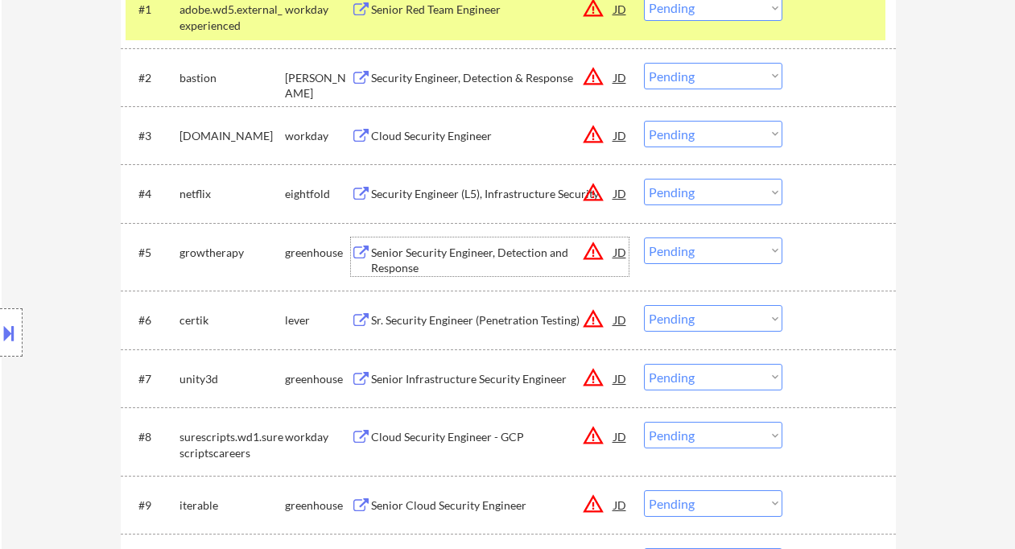
drag, startPoint x: 657, startPoint y: 249, endPoint x: 689, endPoint y: 262, distance: 35.7
click at [657, 249] on select "Choose an option... Pending Applied Excluded (Questions) Excluded (Expired) Exc…" at bounding box center [713, 250] width 138 height 27
click at [644, 237] on select "Choose an option... Pending Applied Excluded (Questions) Excluded (Expired) Exc…" at bounding box center [713, 250] width 138 height 27
click at [491, 327] on div "Sr. Security Engineer (Penetration Testing)" at bounding box center [492, 320] width 243 height 16
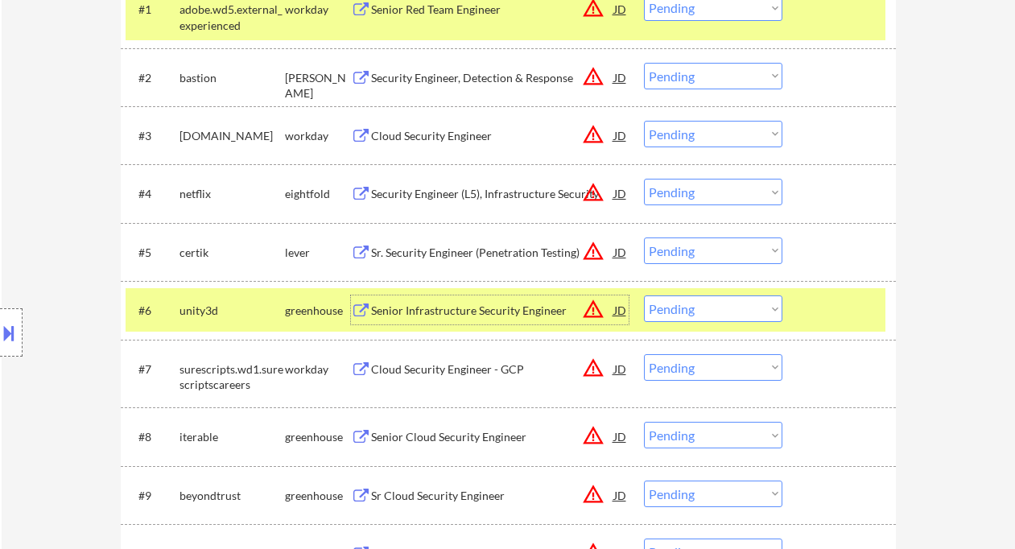
click at [711, 250] on select "Choose an option... Pending Applied Excluded (Questions) Excluded (Expired) Exc…" at bounding box center [713, 250] width 138 height 27
click at [644, 237] on select "Choose an option... Pending Applied Excluded (Questions) Excluded (Expired) Exc…" at bounding box center [713, 250] width 138 height 27
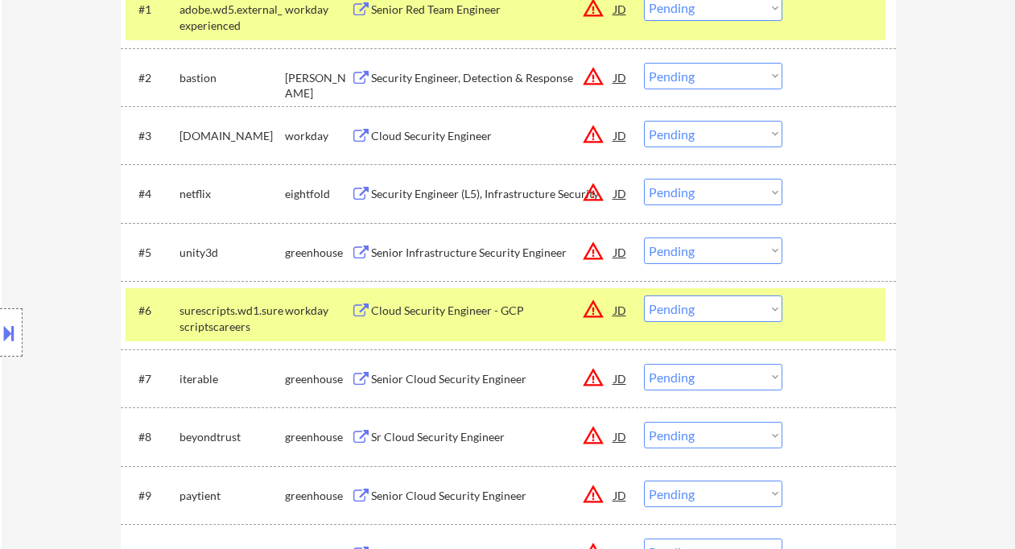
click at [513, 260] on div "Senior Infrastructure Security Engineer" at bounding box center [492, 251] width 243 height 29
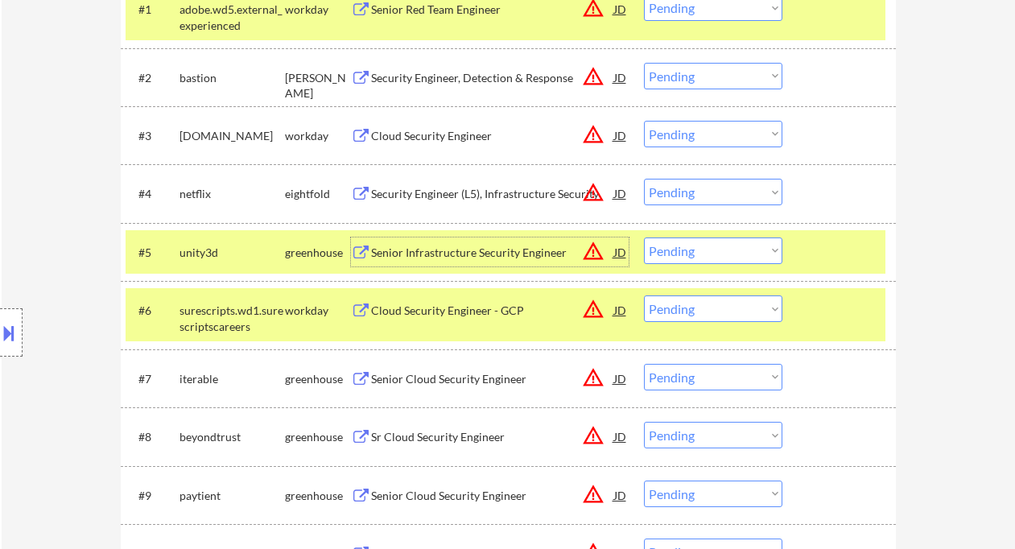
click at [706, 260] on select "Choose an option... Pending Applied Excluded (Questions) Excluded (Expired) Exc…" at bounding box center [713, 250] width 138 height 27
click at [644, 237] on select "Choose an option... Pending Applied Excluded (Questions) Excluded (Expired) Exc…" at bounding box center [713, 250] width 138 height 27
click at [431, 377] on div "Senior Cloud Security Engineer" at bounding box center [492, 379] width 243 height 16
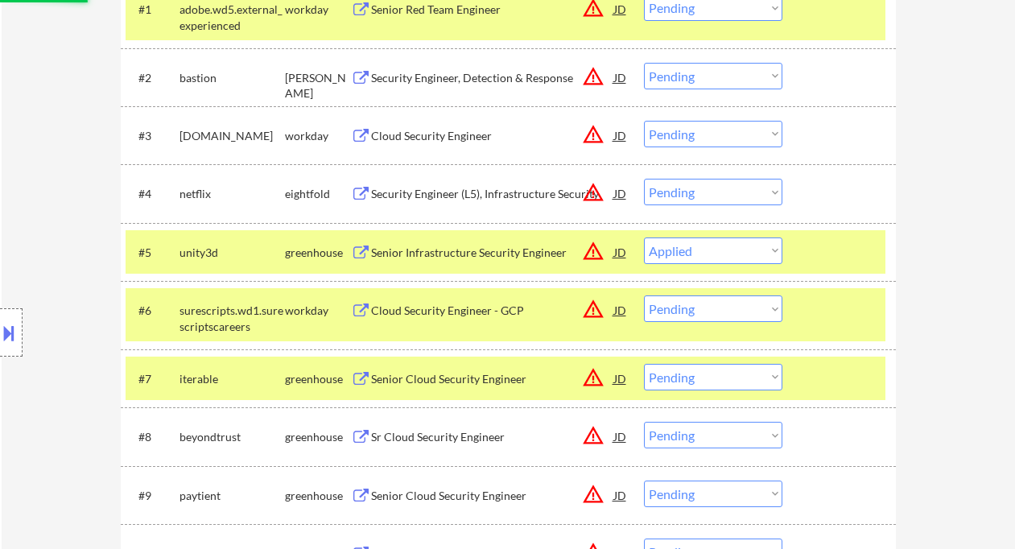
select select ""pending""
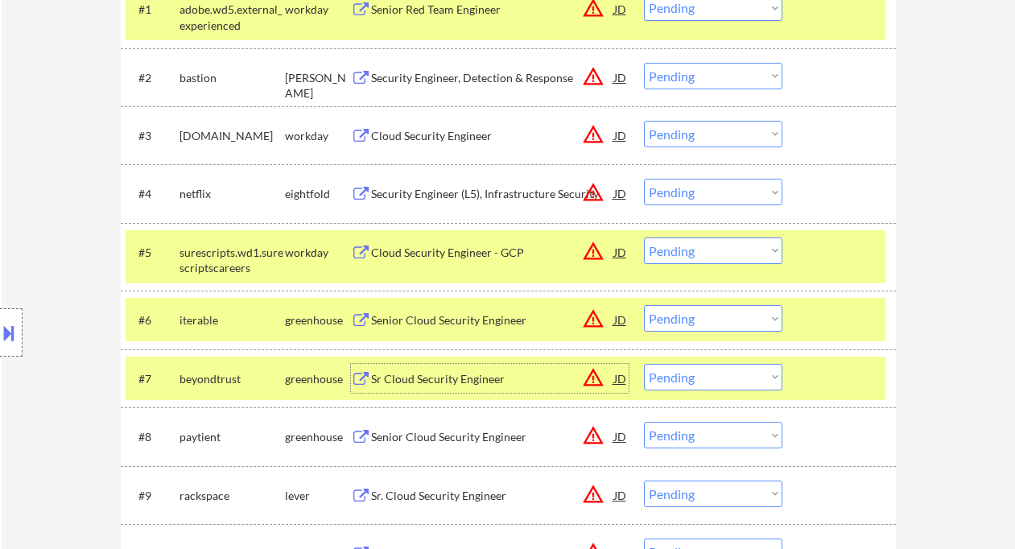
click at [681, 323] on select "Choose an option... Pending Applied Excluded (Questions) Excluded (Expired) Exc…" at bounding box center [713, 318] width 138 height 27
click at [644, 305] on select "Choose an option... Pending Applied Excluded (Questions) Excluded (Expired) Exc…" at bounding box center [713, 318] width 138 height 27
click at [468, 393] on div "#7 beyondtrust greenhouse Sr Cloud Security Engineer JD warning_amber Choose an…" at bounding box center [505, 377] width 759 height 43
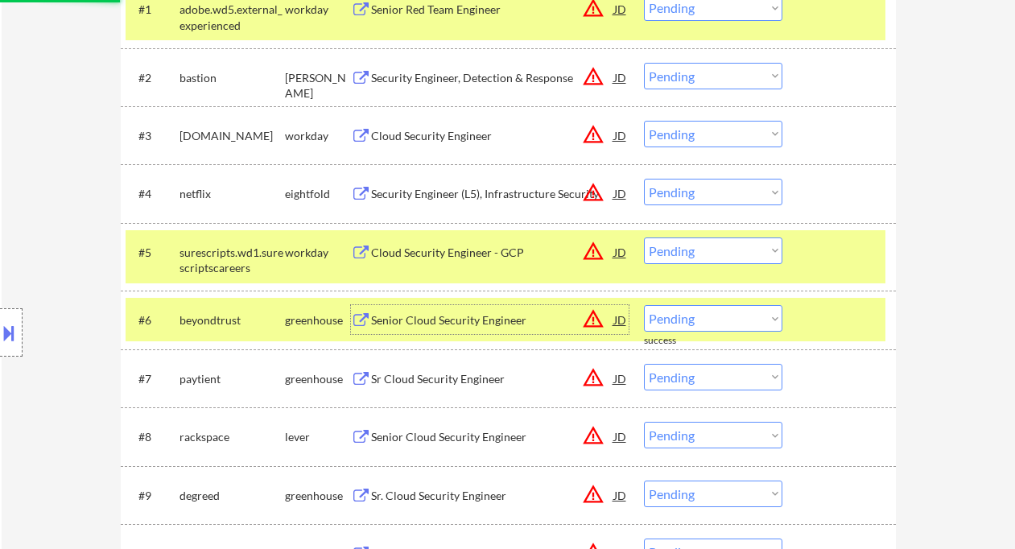
click at [442, 320] on div "Senior Cloud Security Engineer" at bounding box center [492, 320] width 243 height 16
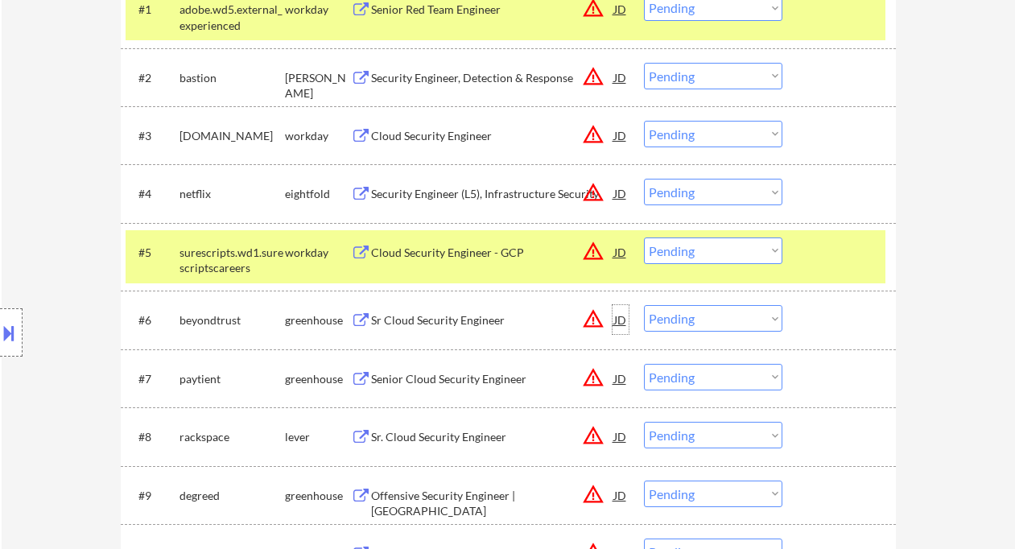
click at [624, 319] on div "JD" at bounding box center [620, 319] width 16 height 29
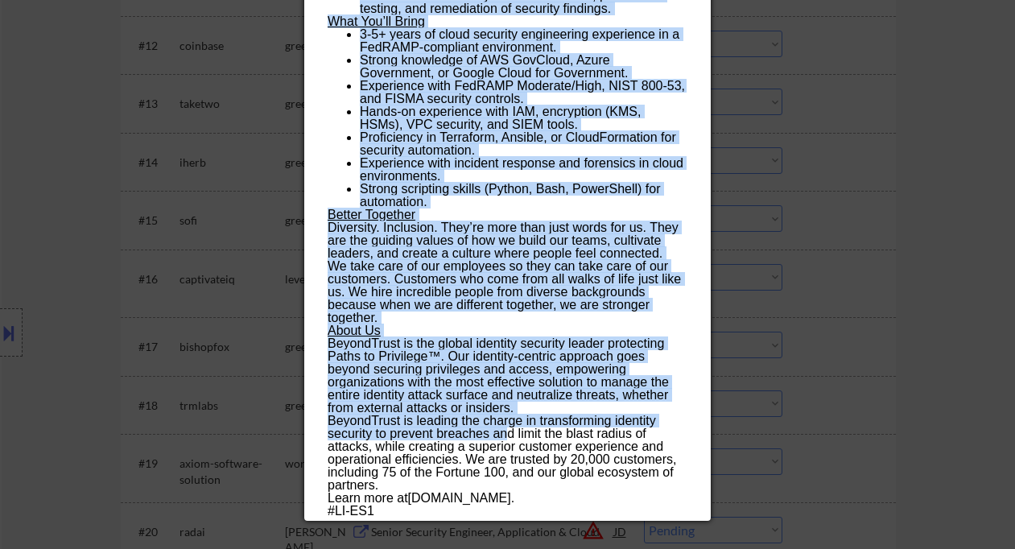
scroll to position [1287, 0]
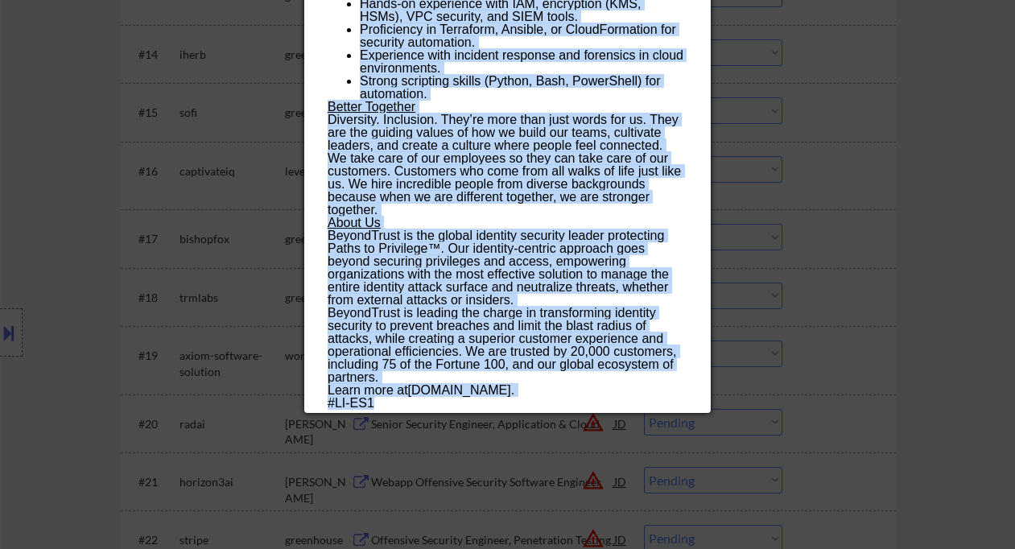
drag, startPoint x: 329, startPoint y: 69, endPoint x: 474, endPoint y: 401, distance: 362.5
copy div "Lo Ipsum Dolorsit Ametcons adipiscinge Seddoe | Tempor Incidi UT Laboreet Dolor…"
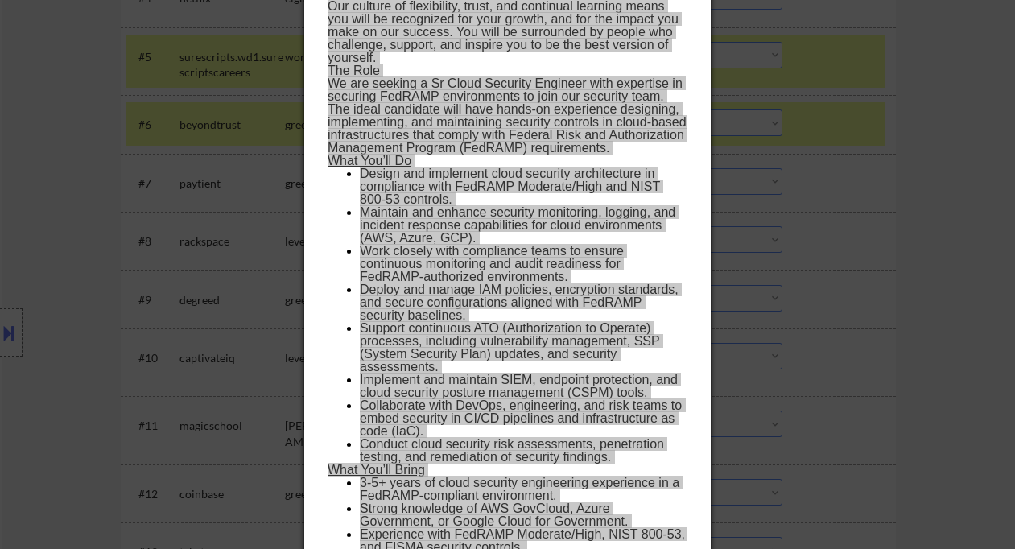
scroll to position [751, 0]
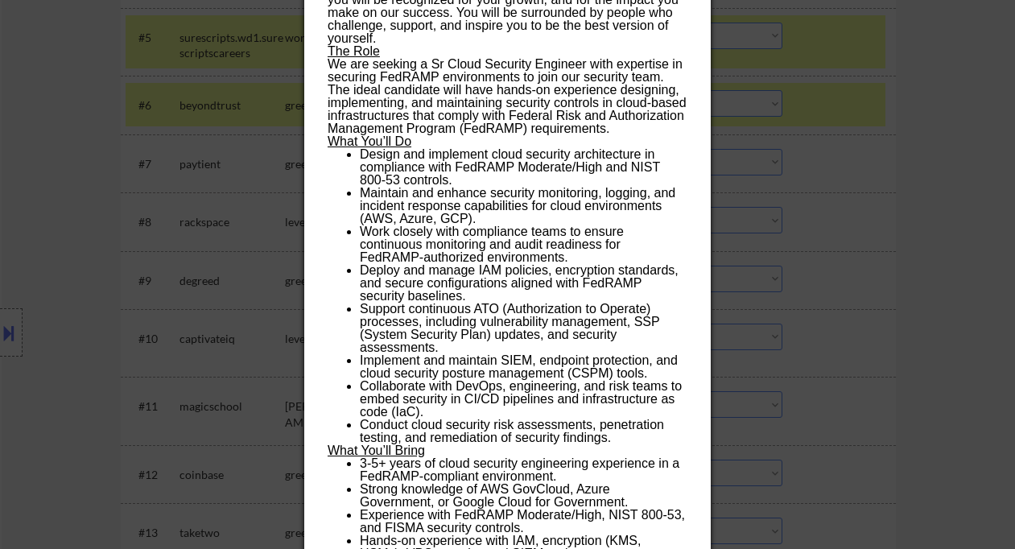
click at [775, 257] on div at bounding box center [507, 274] width 1015 height 549
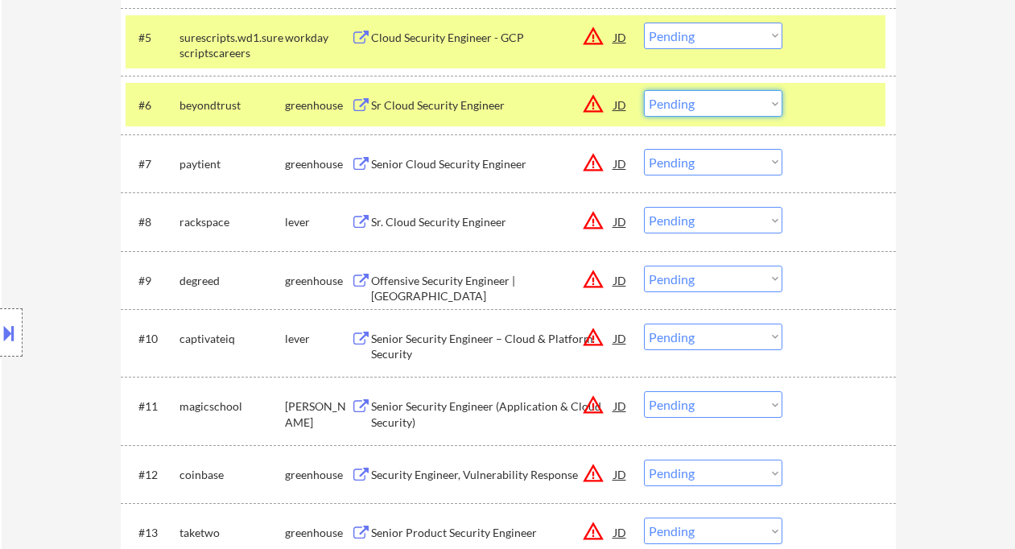
click at [676, 95] on select "Choose an option... Pending Applied Excluded (Questions) Excluded (Expired) Exc…" at bounding box center [713, 103] width 138 height 27
click at [644, 90] on select "Choose an option... Pending Applied Excluded (Questions) Excluded (Expired) Exc…" at bounding box center [713, 103] width 138 height 27
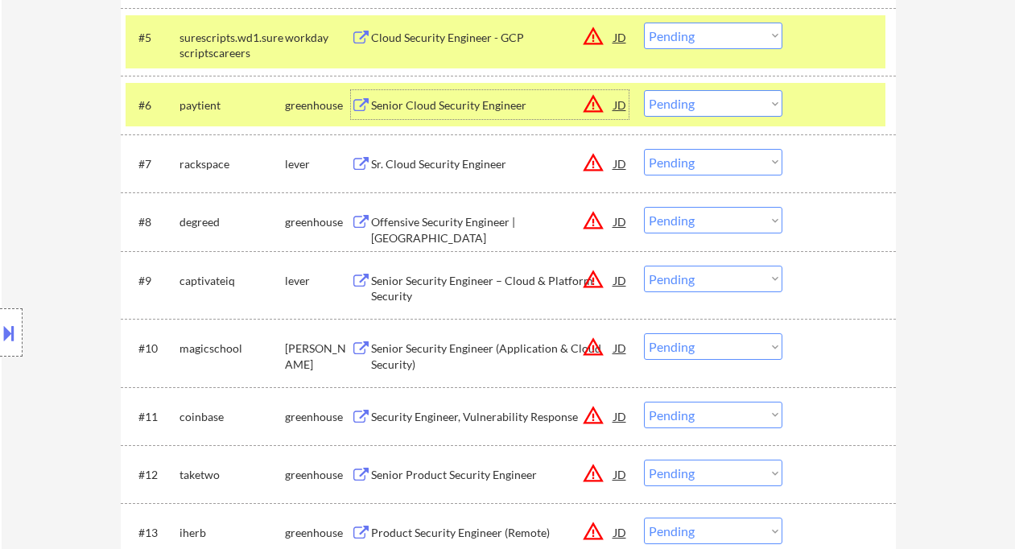
click at [467, 107] on div "Senior Cloud Security Engineer" at bounding box center [492, 105] width 243 height 16
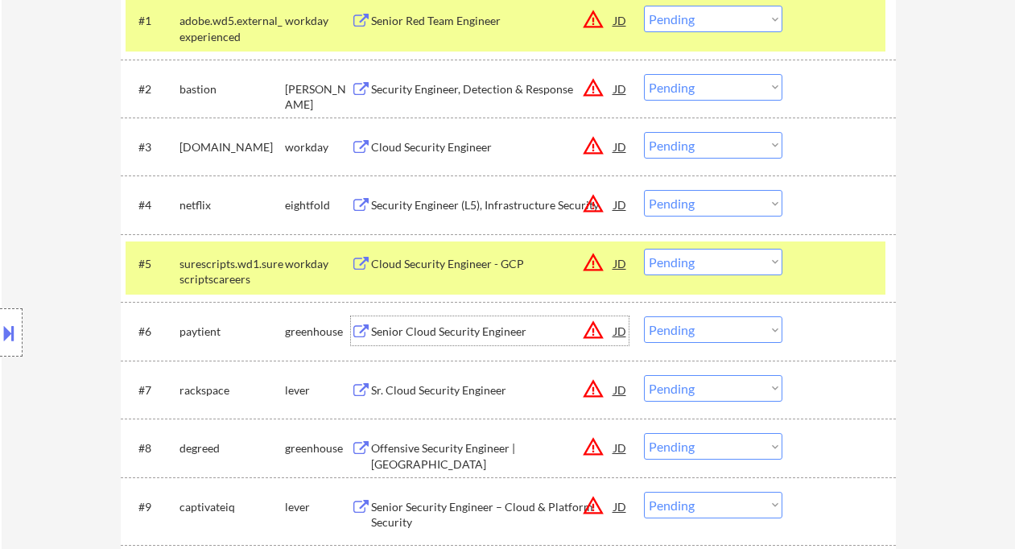
scroll to position [536, 0]
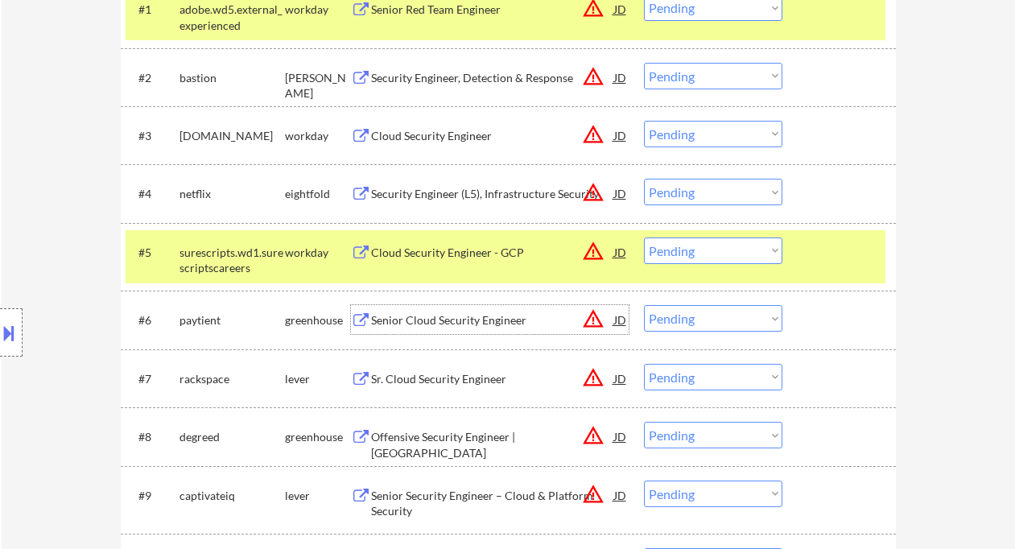
click at [715, 317] on select "Choose an option... Pending Applied Excluded (Questions) Excluded (Expired) Exc…" at bounding box center [713, 318] width 138 height 27
click at [644, 305] on select "Choose an option... Pending Applied Excluded (Questions) Excluded (Expired) Exc…" at bounding box center [713, 318] width 138 height 27
click at [464, 383] on div "Sr. Cloud Security Engineer" at bounding box center [492, 379] width 243 height 16
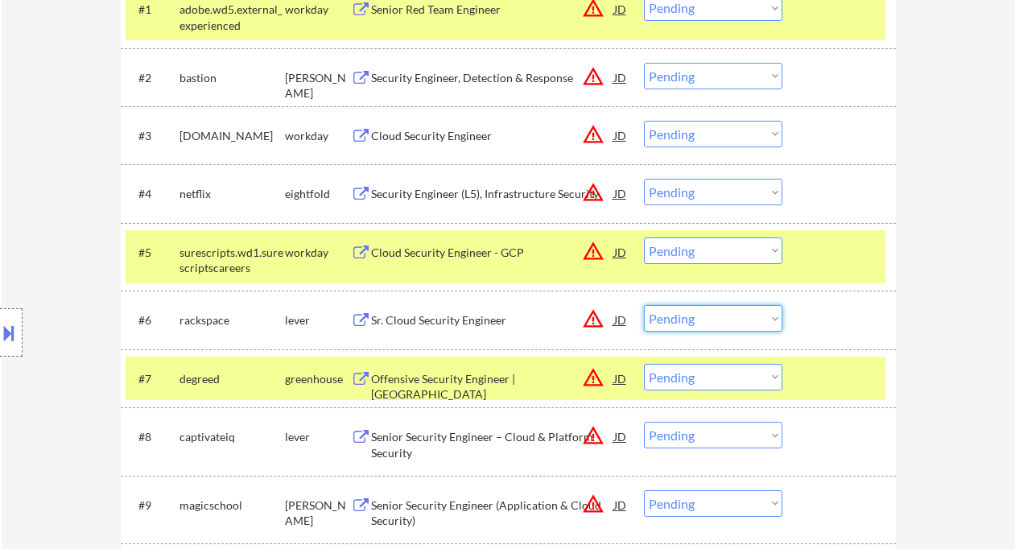
click at [683, 321] on select "Choose an option... Pending Applied Excluded (Questions) Excluded (Expired) Exc…" at bounding box center [713, 318] width 138 height 27
click at [644, 305] on select "Choose an option... Pending Applied Excluded (Questions) Excluded (Expired) Exc…" at bounding box center [713, 318] width 138 height 27
click at [447, 385] on div "Offensive Security Engineer | [GEOGRAPHIC_DATA]" at bounding box center [492, 386] width 243 height 31
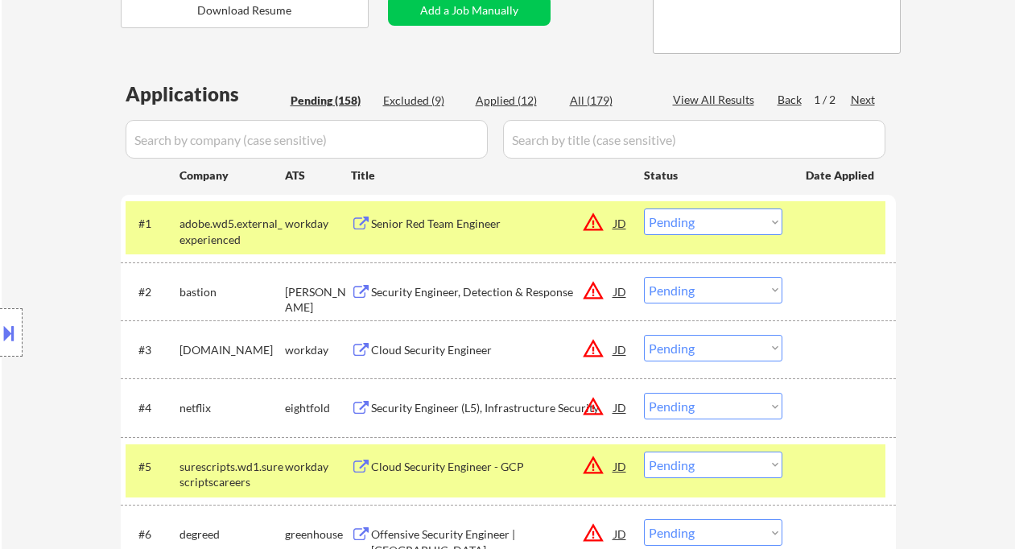
scroll to position [107, 0]
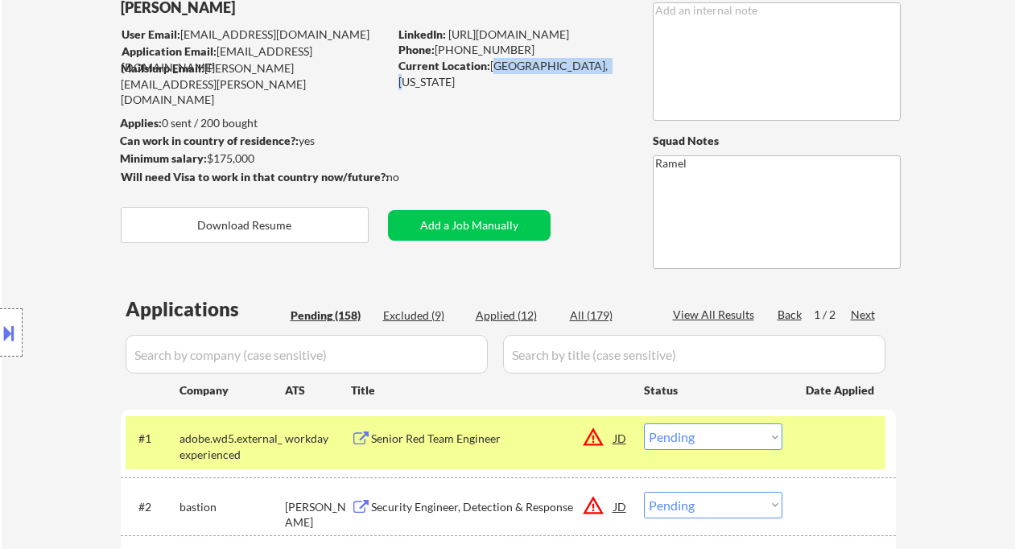
drag, startPoint x: 604, startPoint y: 61, endPoint x: 490, endPoint y: 61, distance: 114.2
click at [490, 61] on div "Current Location: [GEOGRAPHIC_DATA], [US_STATE]" at bounding box center [512, 73] width 228 height 31
copy div "[GEOGRAPHIC_DATA], [US_STATE]"
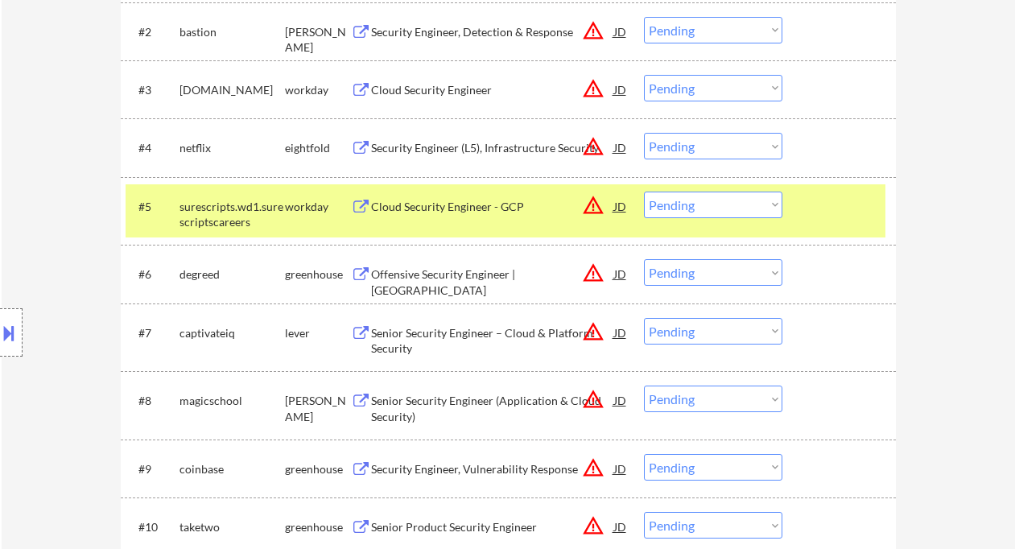
click at [733, 261] on select "Choose an option... Pending Applied Excluded (Questions) Excluded (Expired) Exc…" at bounding box center [713, 272] width 138 height 27
click at [644, 259] on select "Choose an option... Pending Applied Excluded (Questions) Excluded (Expired) Exc…" at bounding box center [713, 272] width 138 height 27
click at [449, 340] on div "Senior Security Engineer – Cloud & Platform Security" at bounding box center [492, 340] width 243 height 31
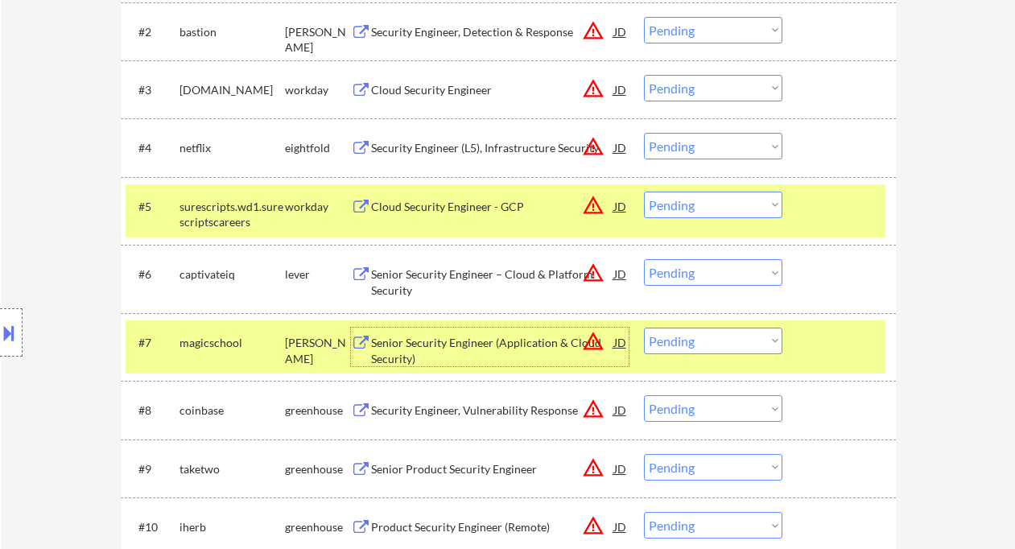
click at [698, 280] on select "Choose an option... Pending Applied Excluded (Questions) Excluded (Expired) Exc…" at bounding box center [713, 272] width 138 height 27
click at [644, 259] on select "Choose an option... Pending Applied Excluded (Questions) Excluded (Expired) Exc…" at bounding box center [713, 272] width 138 height 27
click at [500, 352] on div "Senior Security Engineer (Application & Cloud Security)" at bounding box center [492, 350] width 243 height 31
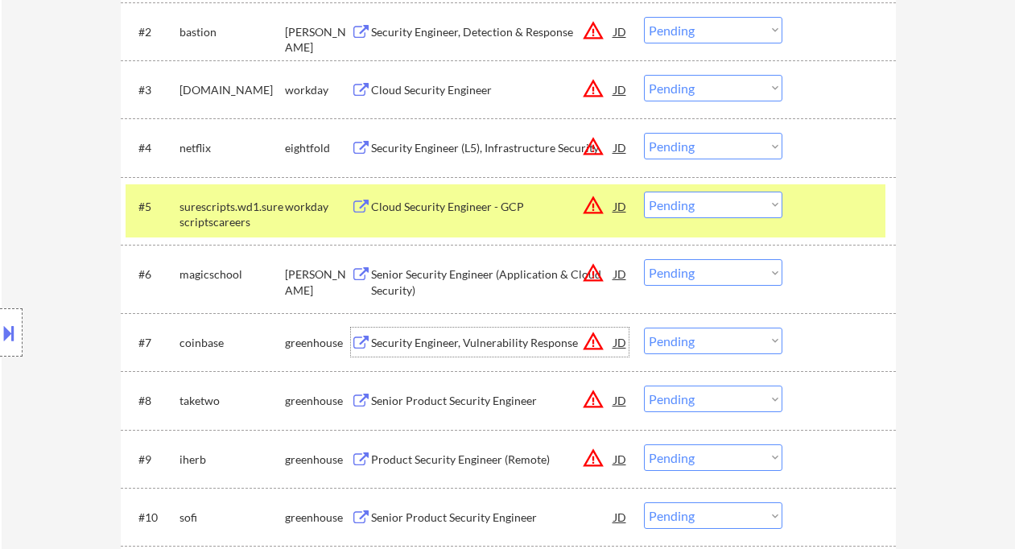
click at [712, 277] on select "Choose an option... Pending Applied Excluded (Questions) Excluded (Expired) Exc…" at bounding box center [713, 272] width 138 height 27
click at [644, 259] on select "Choose an option... Pending Applied Excluded (Questions) Excluded (Expired) Exc…" at bounding box center [713, 272] width 138 height 27
select select ""pending""
